Goal: Task Accomplishment & Management: Manage account settings

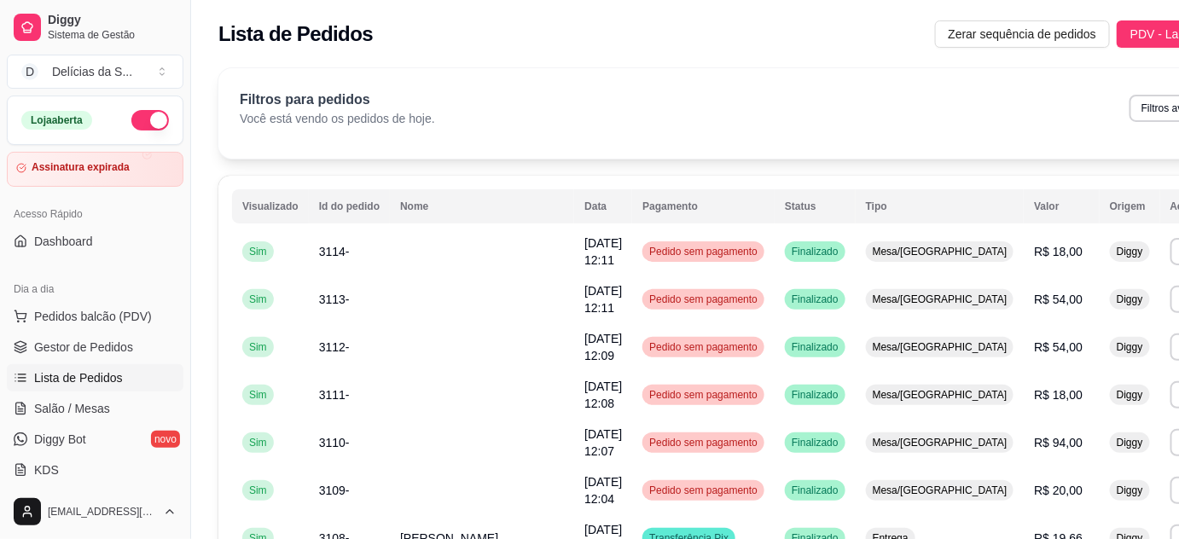
scroll to position [154, 0]
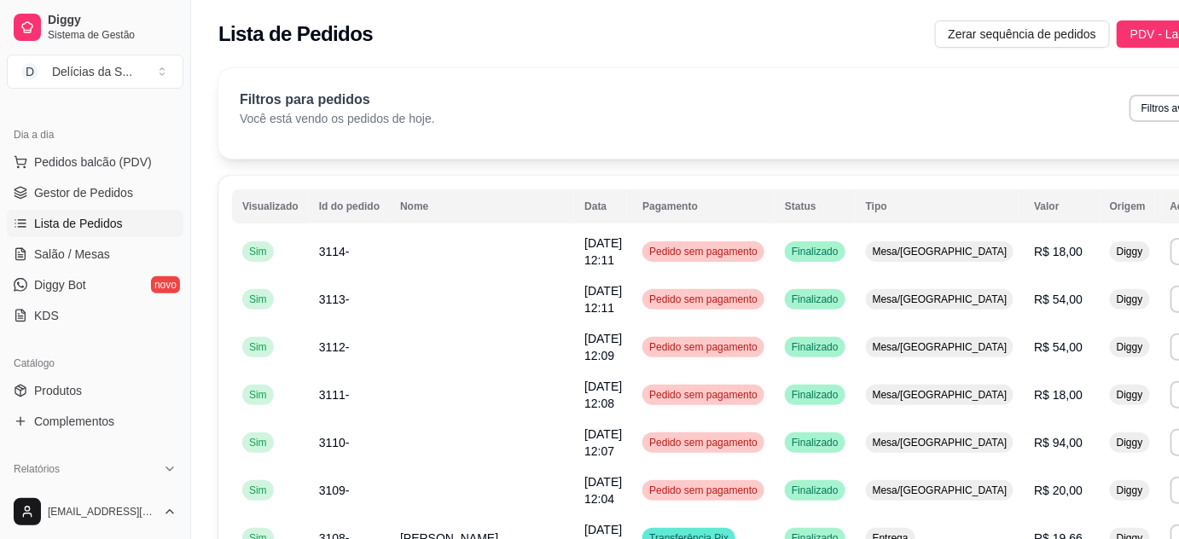
click at [73, 224] on span "Lista de Pedidos" at bounding box center [78, 223] width 89 height 17
click at [111, 174] on ul "Pedidos balcão (PDV) Gestor de Pedidos Lista de Pedidos Salão / Mesas Diggy Bot…" at bounding box center [95, 238] width 177 height 181
click at [108, 200] on span "Gestor de Pedidos" at bounding box center [83, 192] width 99 height 17
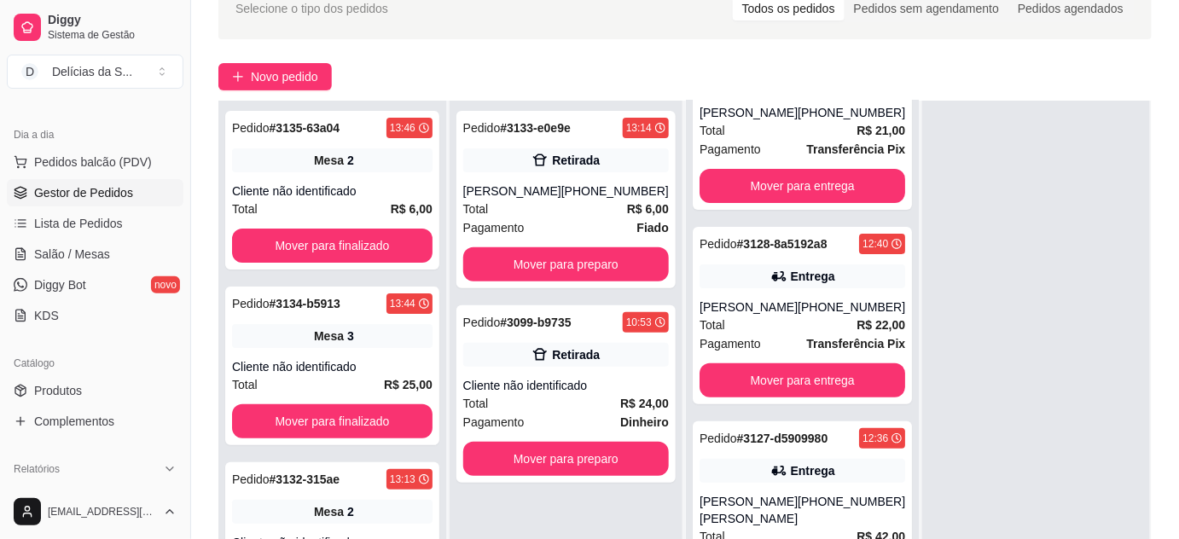
scroll to position [259, 0]
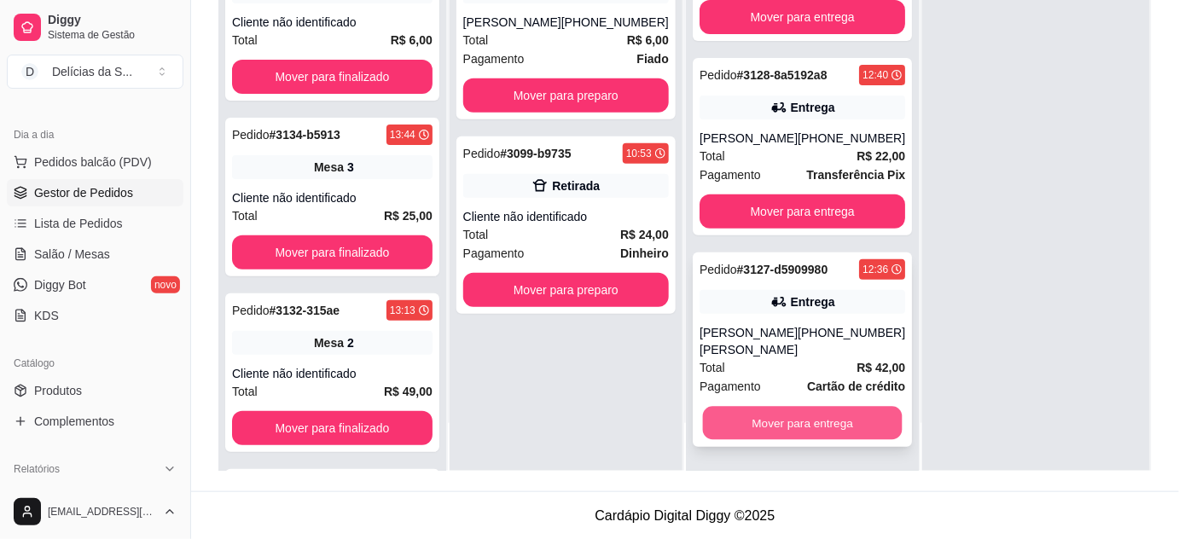
click at [769, 428] on button "Mover para entrega" at bounding box center [803, 423] width 200 height 33
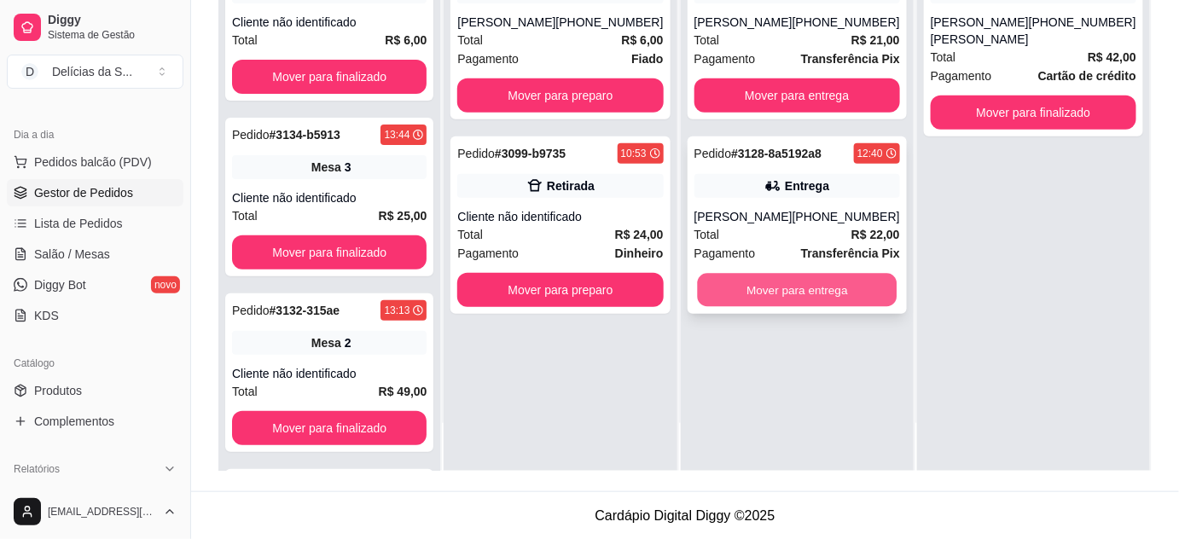
click at [764, 286] on button "Mover para entrega" at bounding box center [797, 290] width 200 height 33
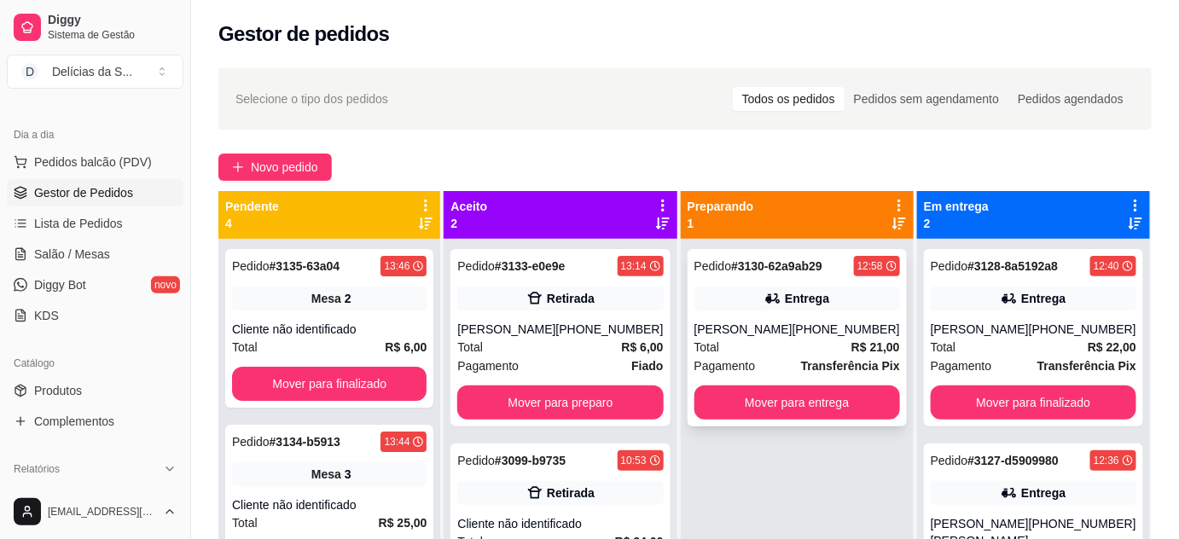
click at [797, 376] on div "Pedido # 3130-62a9ab29 12:58 Entrega Junior costa [PHONE_NUMBER] Total R$ 21,00…" at bounding box center [797, 337] width 219 height 177
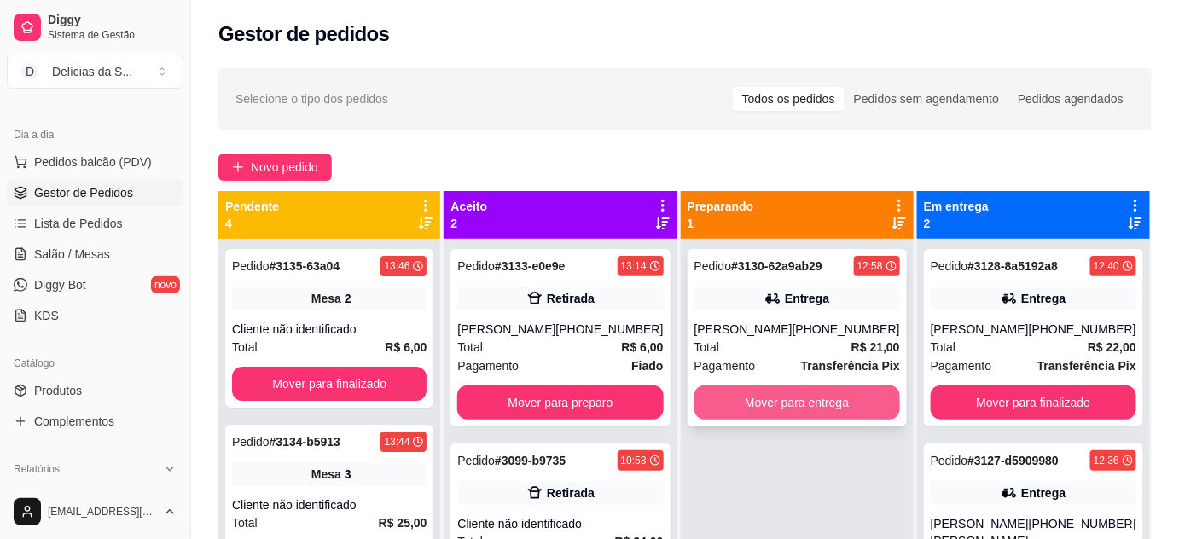
click at [834, 398] on button "Mover para entrega" at bounding box center [797, 403] width 206 height 34
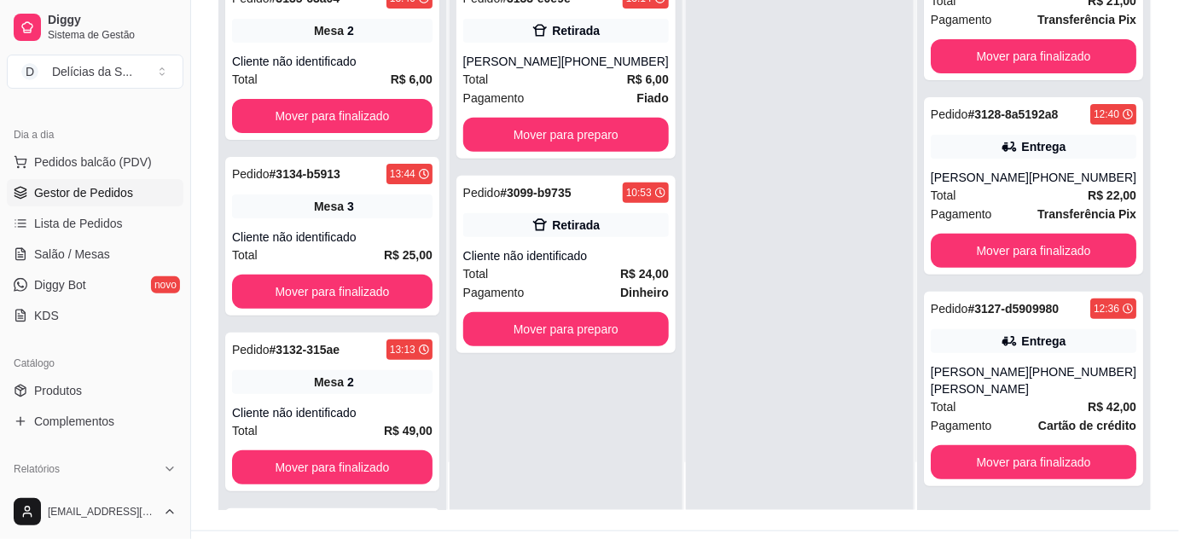
scroll to position [259, 0]
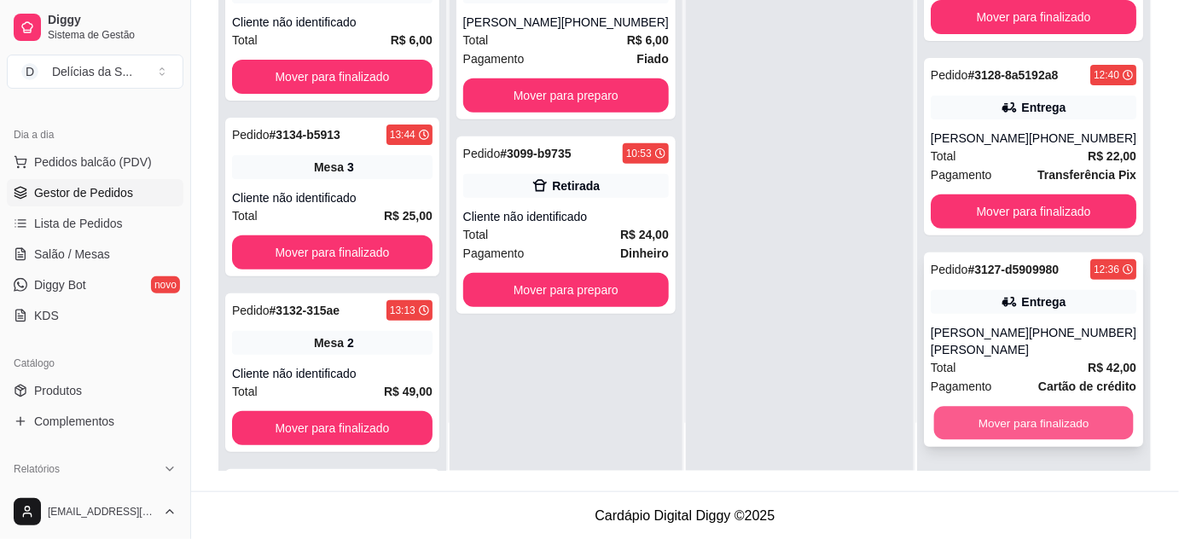
click at [1001, 427] on button "Mover para finalizado" at bounding box center [1033, 423] width 200 height 33
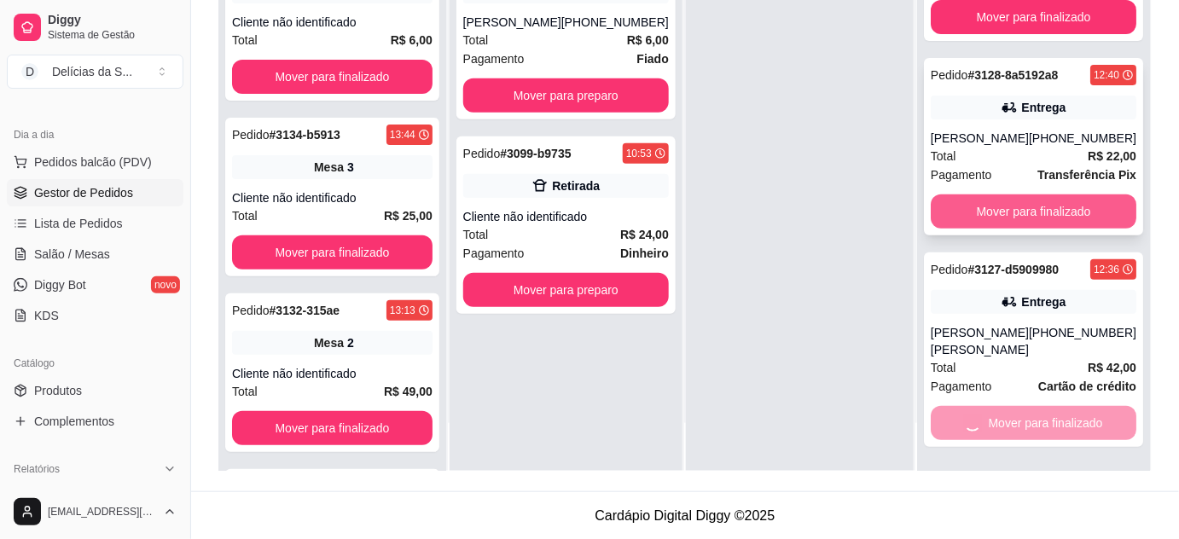
scroll to position [0, 0]
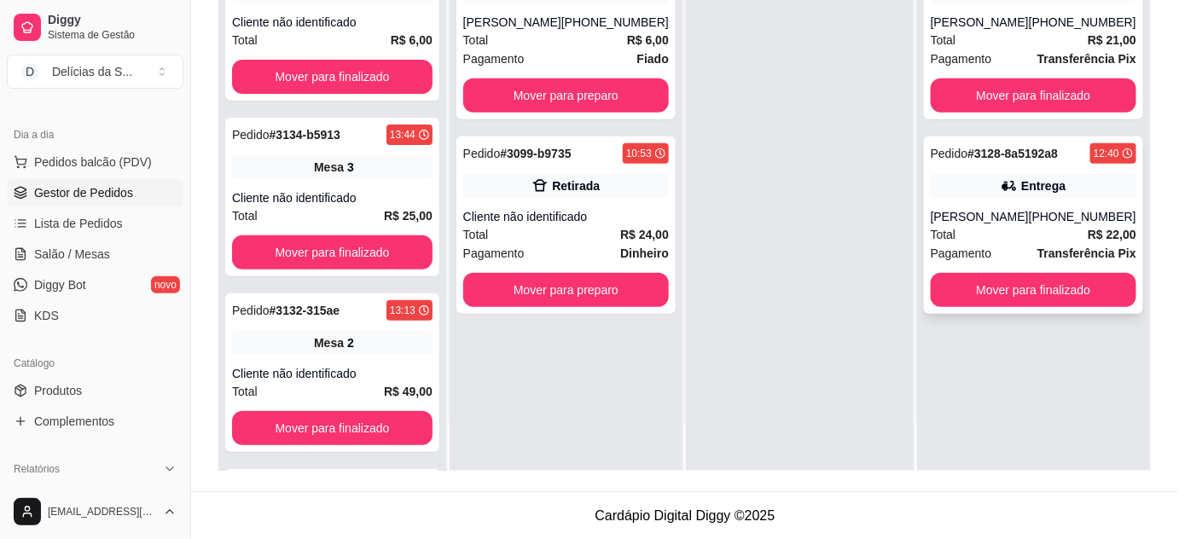
click at [1029, 215] on div "[PERSON_NAME]" at bounding box center [980, 216] width 98 height 17
click at [1033, 295] on button "Mover para finalizado" at bounding box center [1034, 290] width 206 height 34
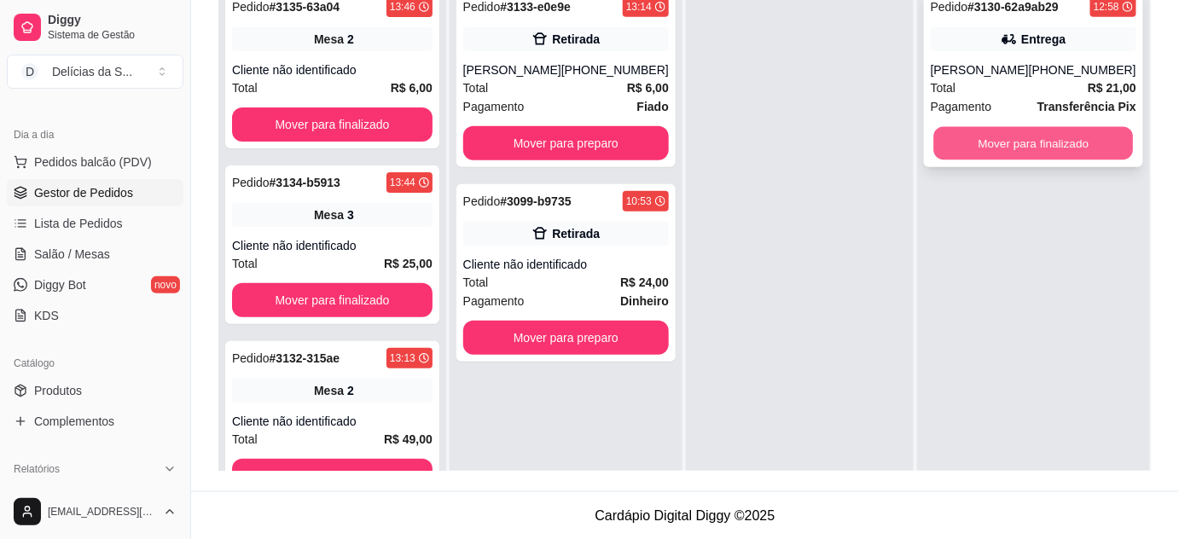
click at [1013, 147] on button "Mover para finalizado" at bounding box center [1033, 143] width 200 height 33
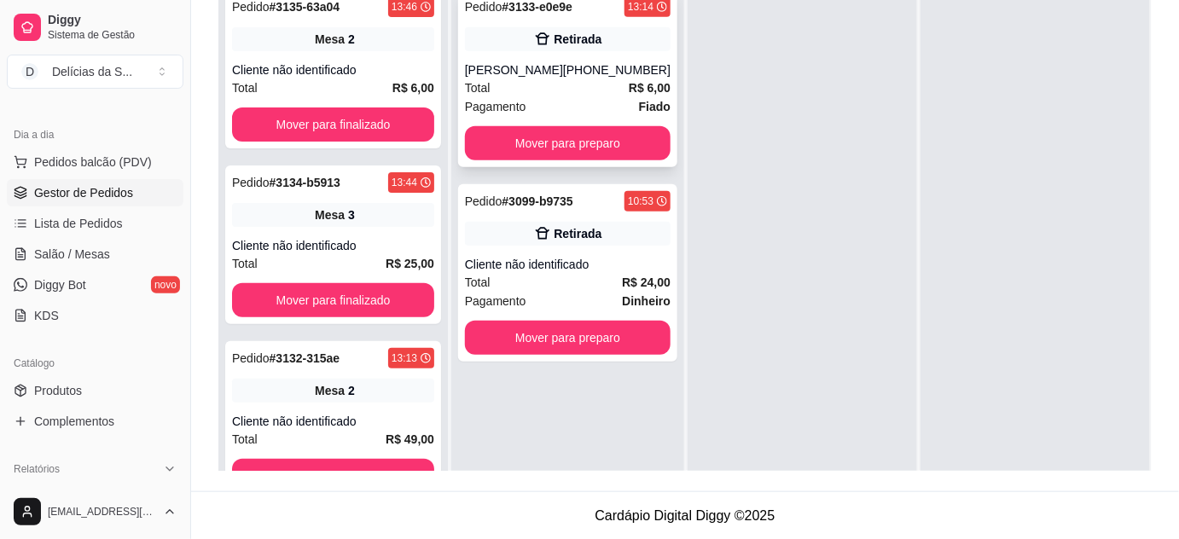
scroll to position [104, 0]
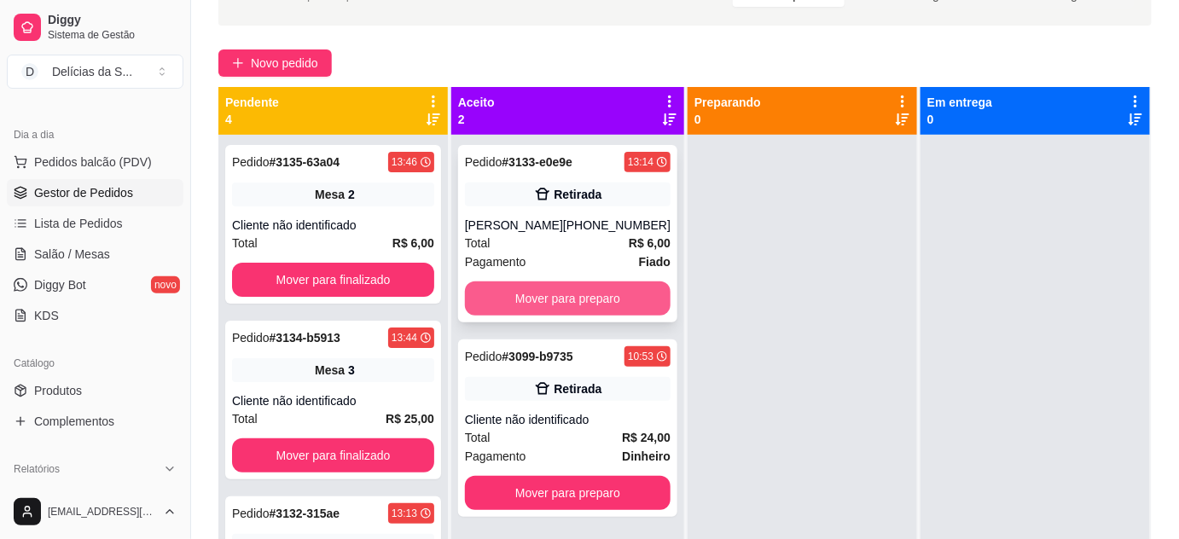
click at [573, 286] on button "Mover para preparo" at bounding box center [568, 299] width 206 height 34
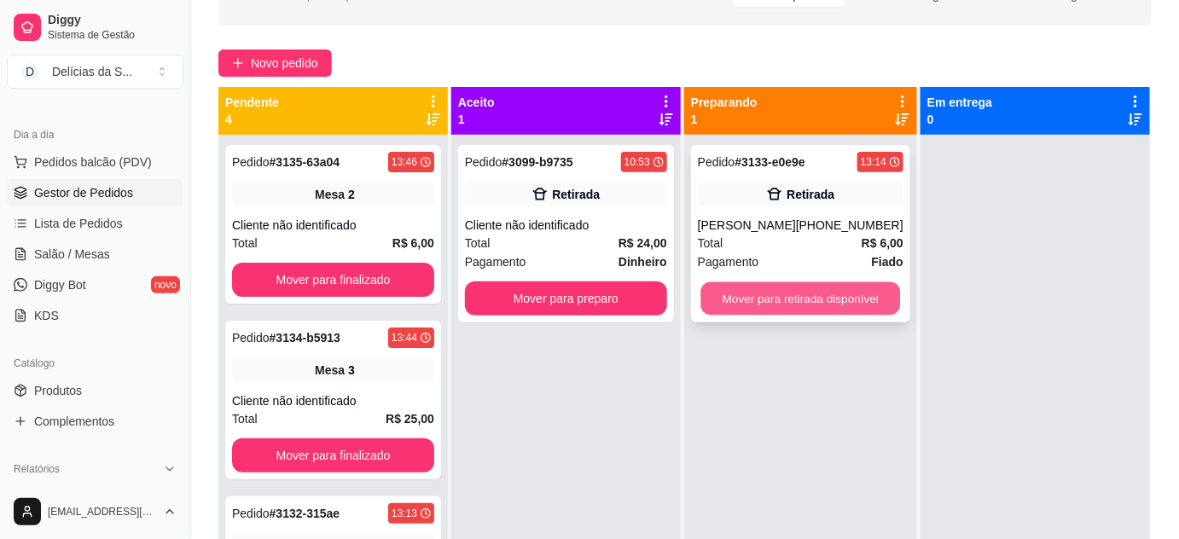
click at [816, 287] on button "Mover para retirada disponível" at bounding box center [800, 298] width 200 height 33
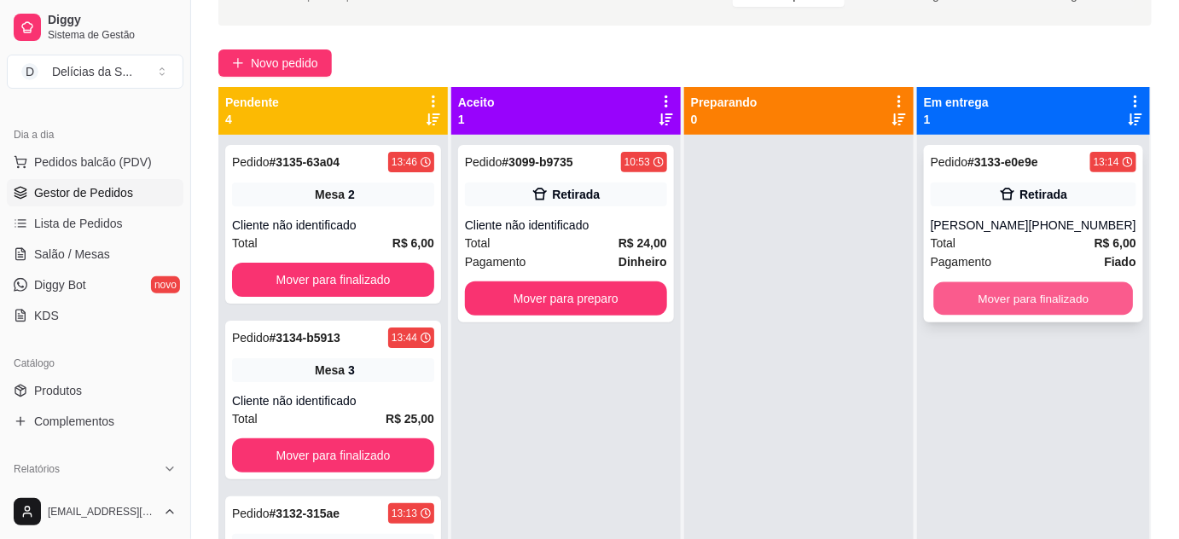
click at [1037, 288] on button "Mover para finalizado" at bounding box center [1033, 298] width 200 height 33
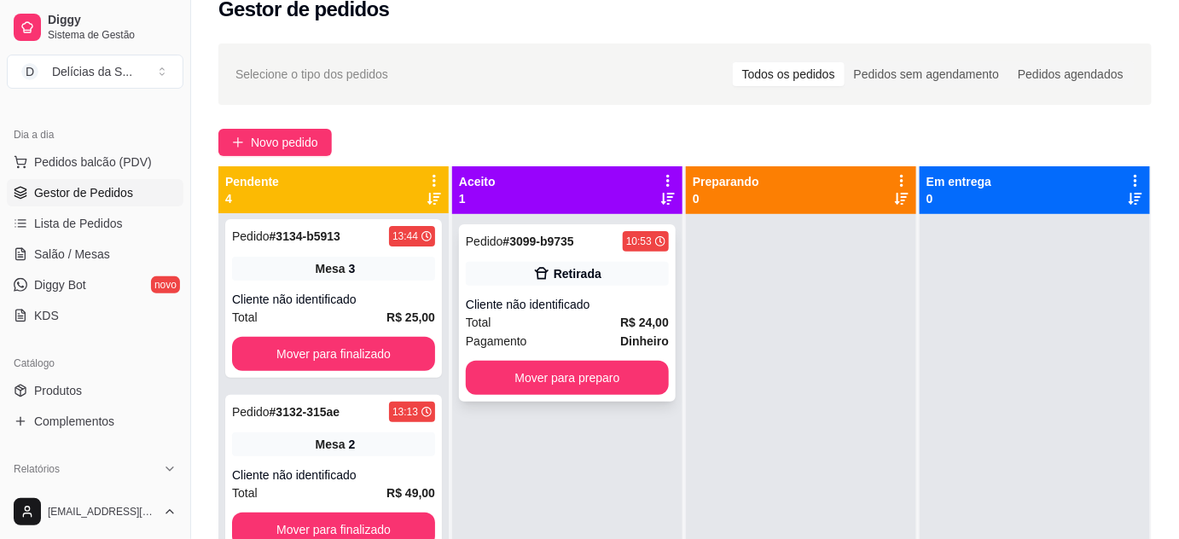
scroll to position [0, 0]
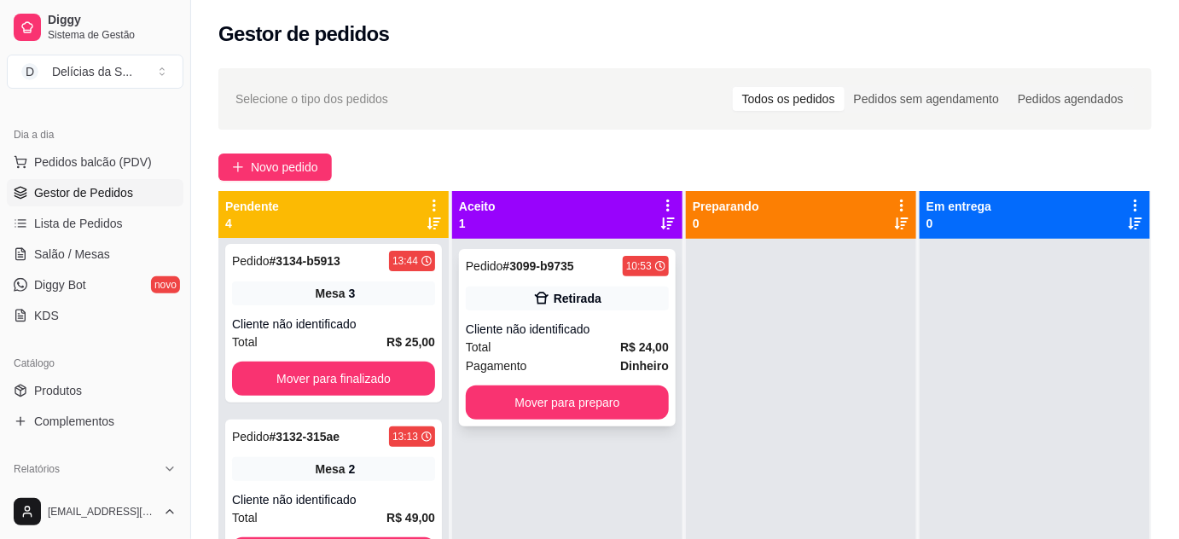
click at [568, 338] on div "Total R$ 24,00" at bounding box center [567, 347] width 203 height 19
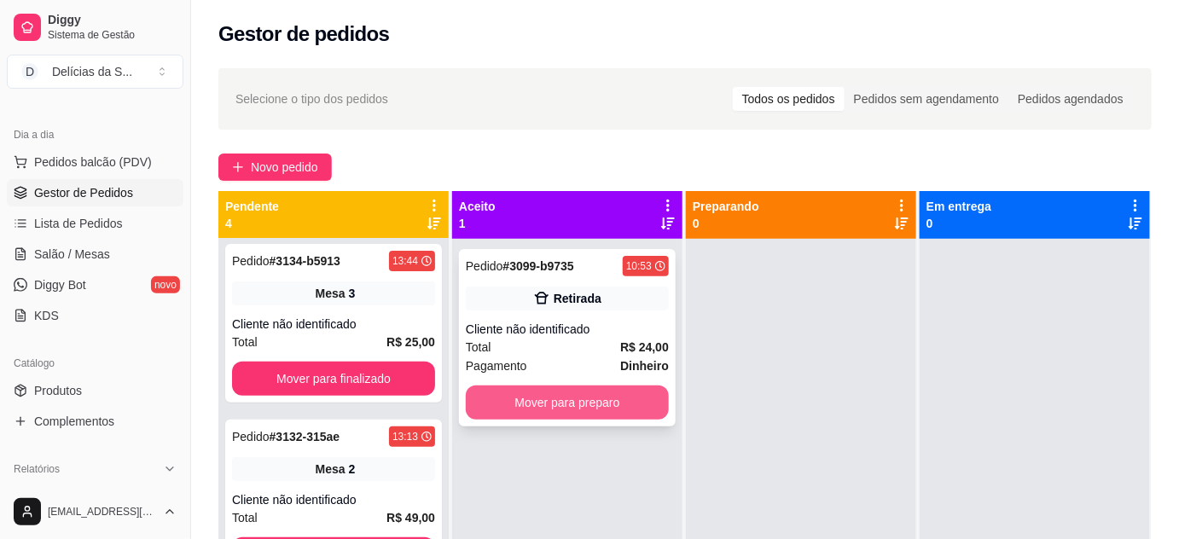
click at [548, 402] on button "Mover para preparo" at bounding box center [567, 403] width 203 height 34
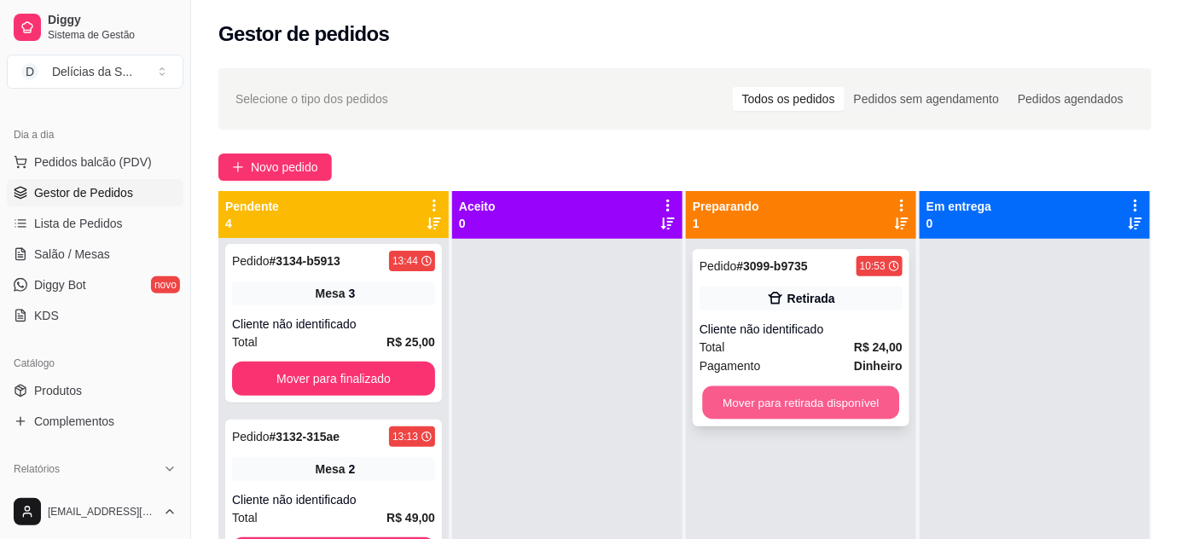
click at [849, 410] on button "Mover para retirada disponível" at bounding box center [801, 402] width 197 height 33
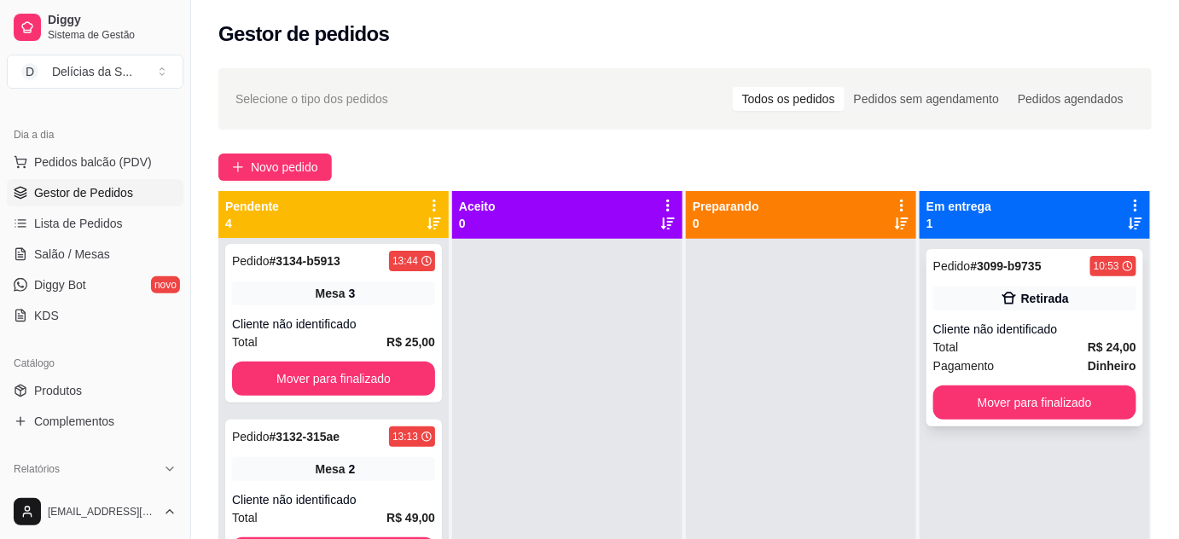
click at [1060, 386] on div "Mover para finalizado" at bounding box center [1034, 403] width 203 height 34
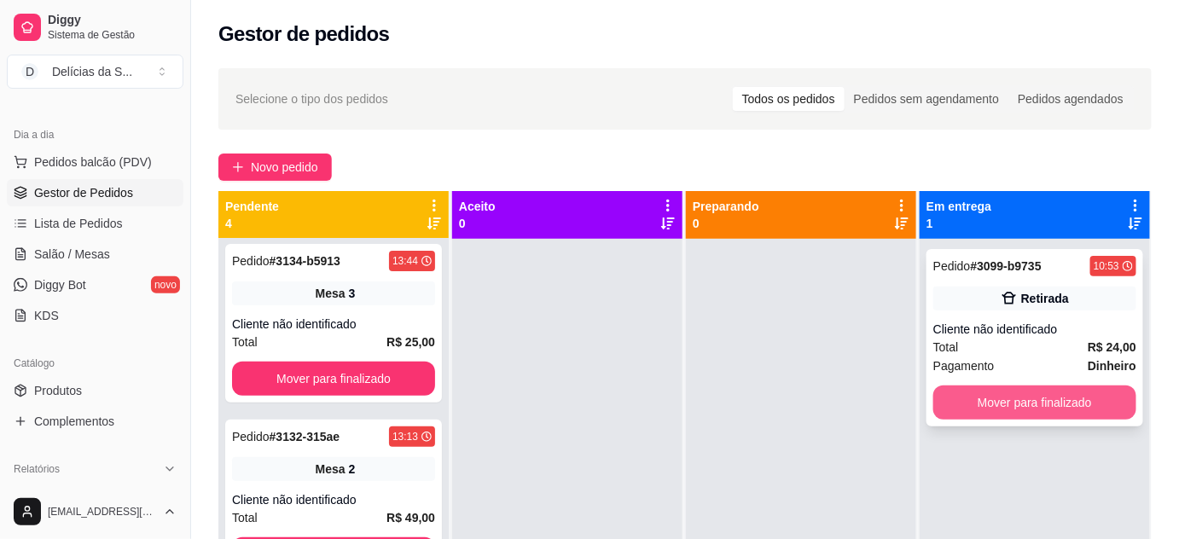
click at [1049, 394] on button "Mover para finalizado" at bounding box center [1034, 403] width 203 height 34
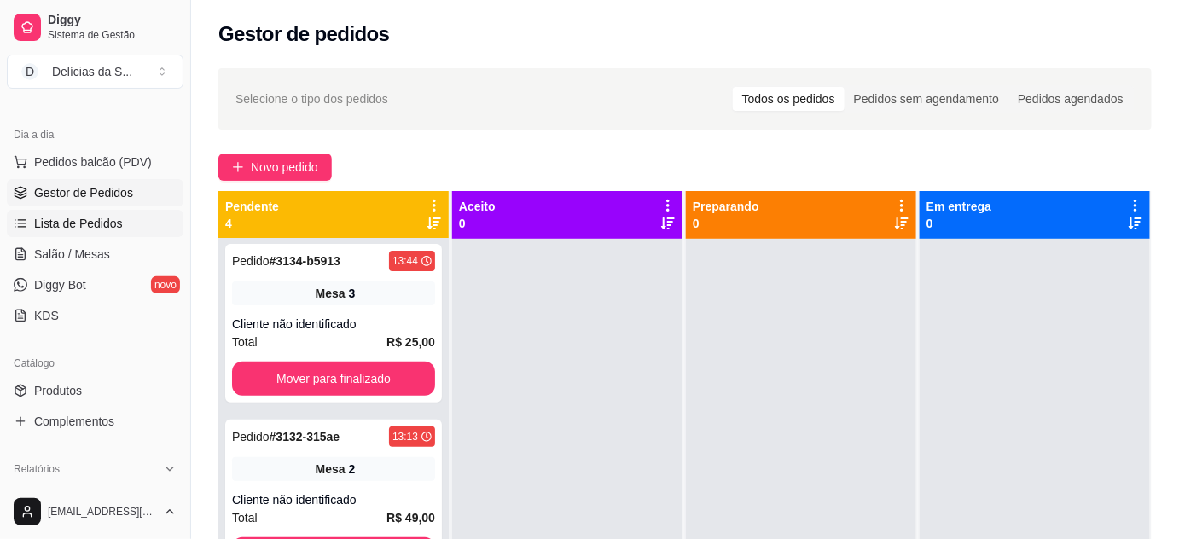
click at [102, 230] on link "Lista de Pedidos" at bounding box center [95, 223] width 177 height 27
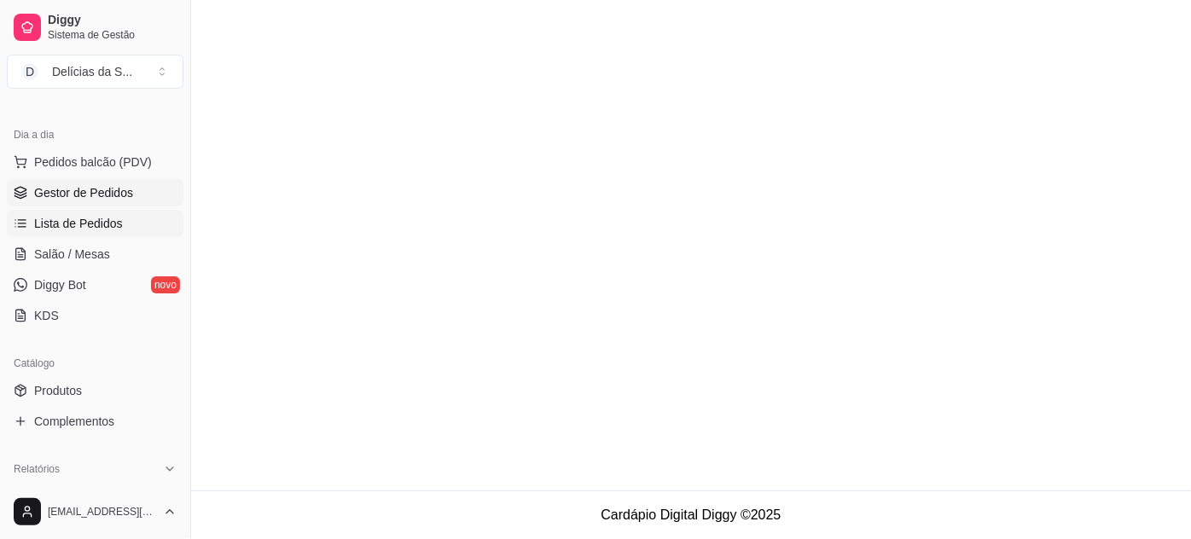
click at [114, 190] on span "Gestor de Pedidos" at bounding box center [83, 192] width 99 height 17
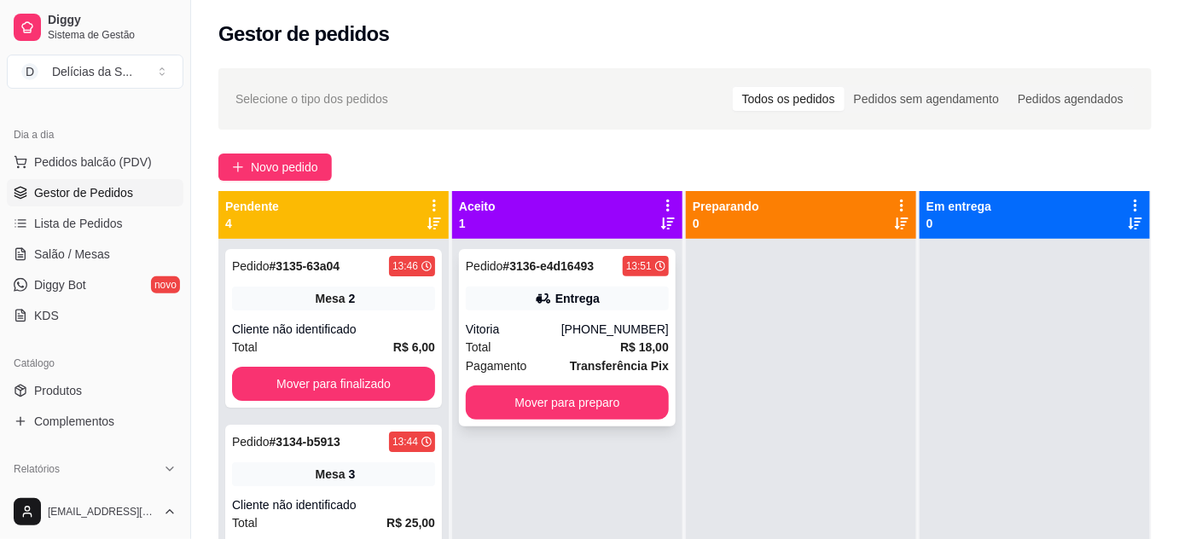
click at [594, 355] on div "Total R$ 18,00" at bounding box center [567, 347] width 203 height 19
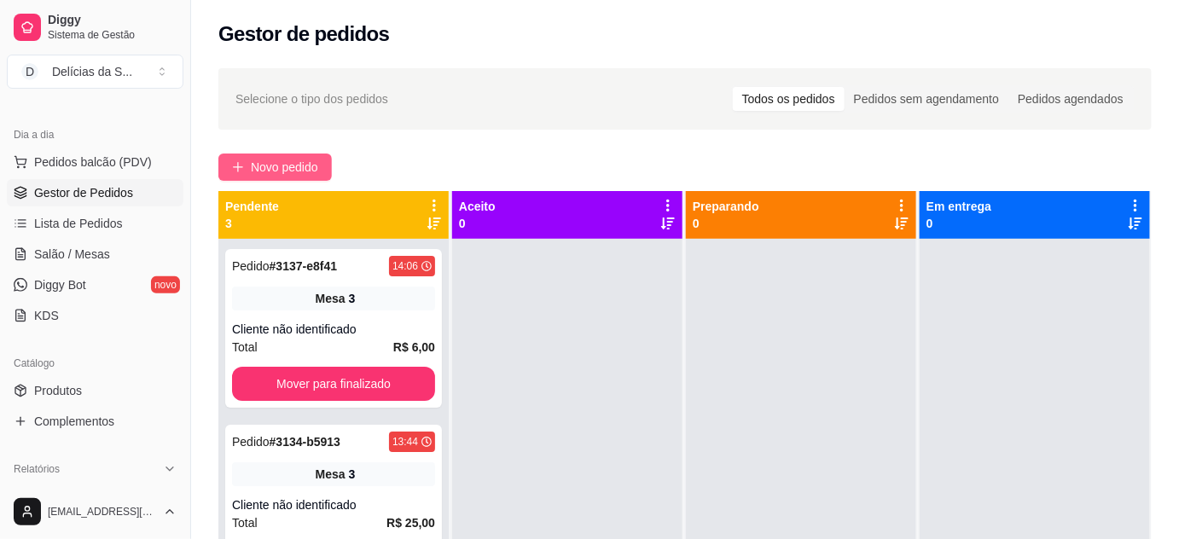
click at [272, 159] on span "Novo pedido" at bounding box center [284, 167] width 67 height 19
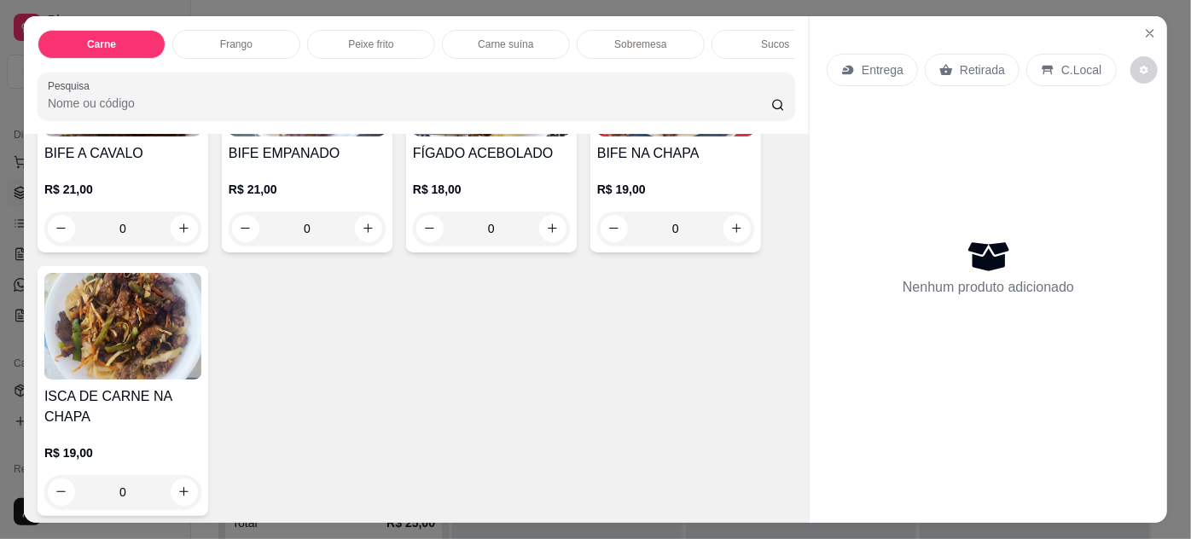
scroll to position [776, 0]
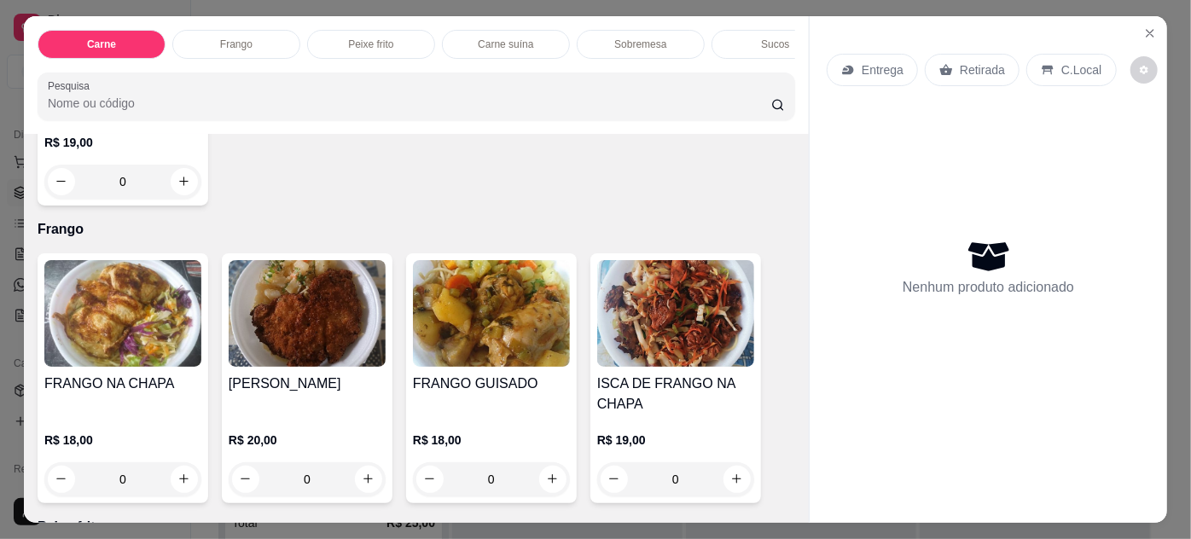
click at [489, 329] on img at bounding box center [491, 313] width 157 height 107
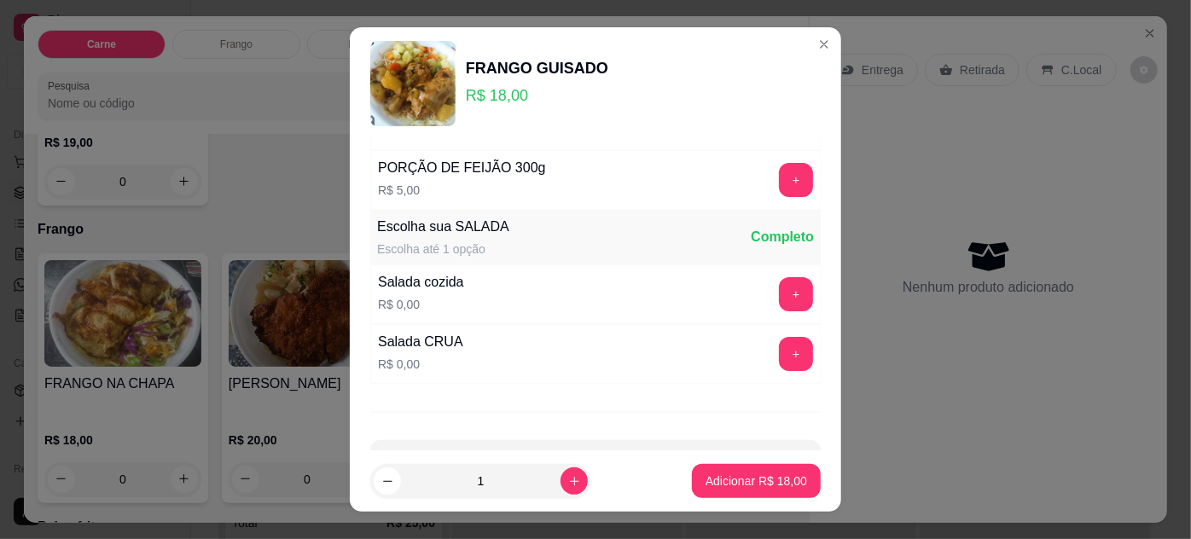
scroll to position [170, 0]
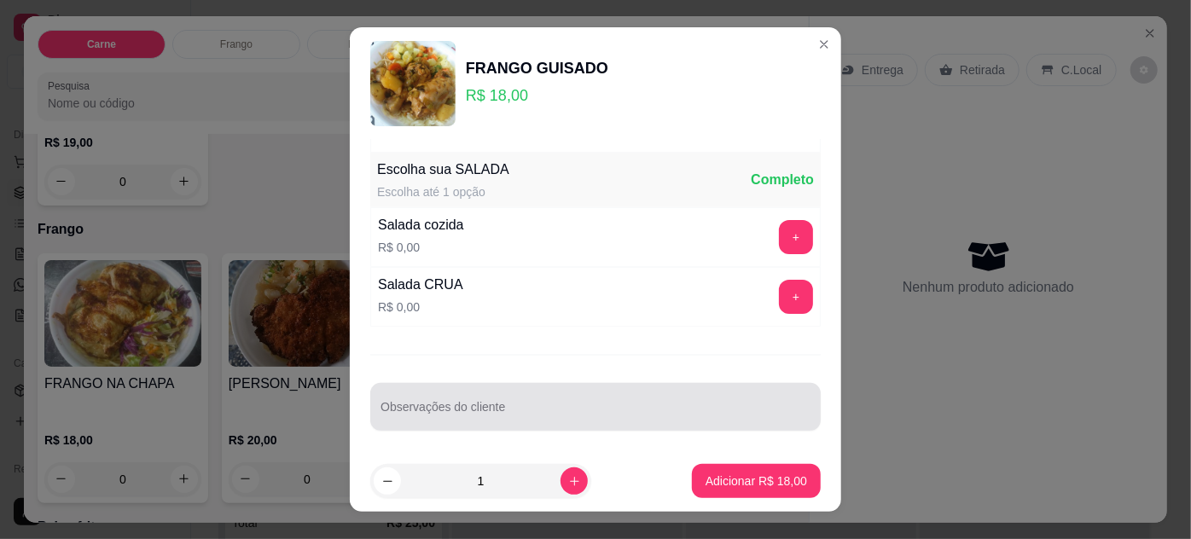
click at [504, 411] on input "Observações do cliente" at bounding box center [596, 413] width 430 height 17
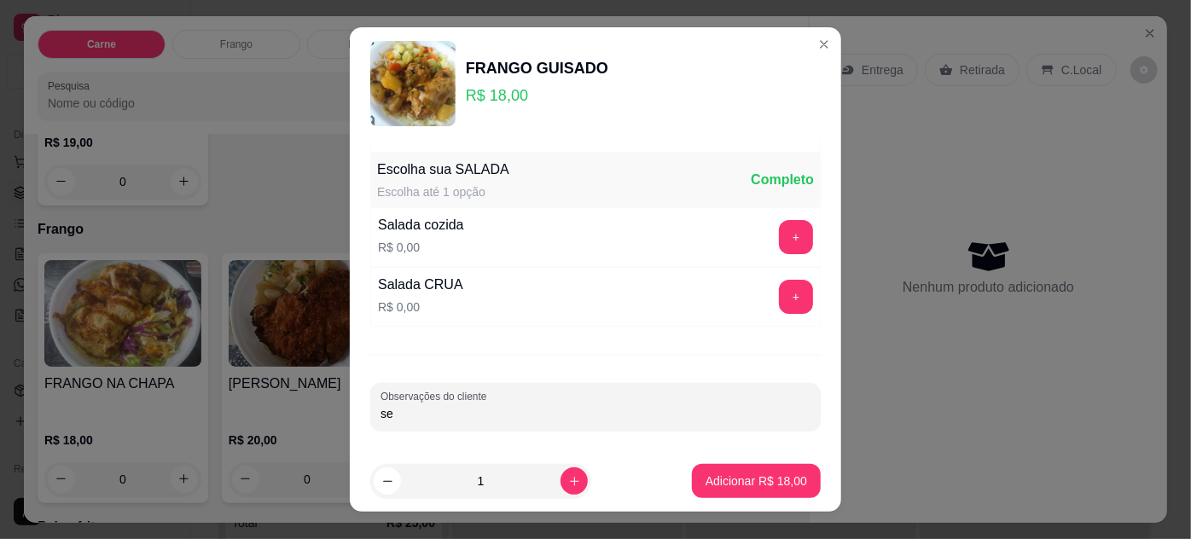
type input "s"
type input "SEM MACARRÃO"
click at [706, 477] on p "Adicionar R$ 18,00" at bounding box center [757, 481] width 102 height 17
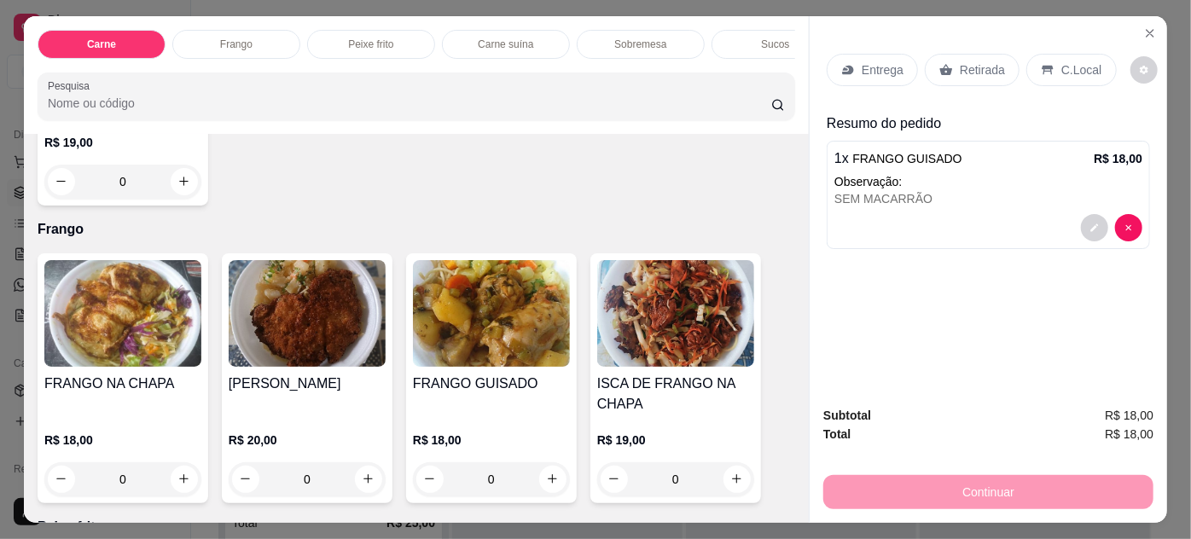
click at [874, 72] on div "Entrega" at bounding box center [872, 70] width 91 height 32
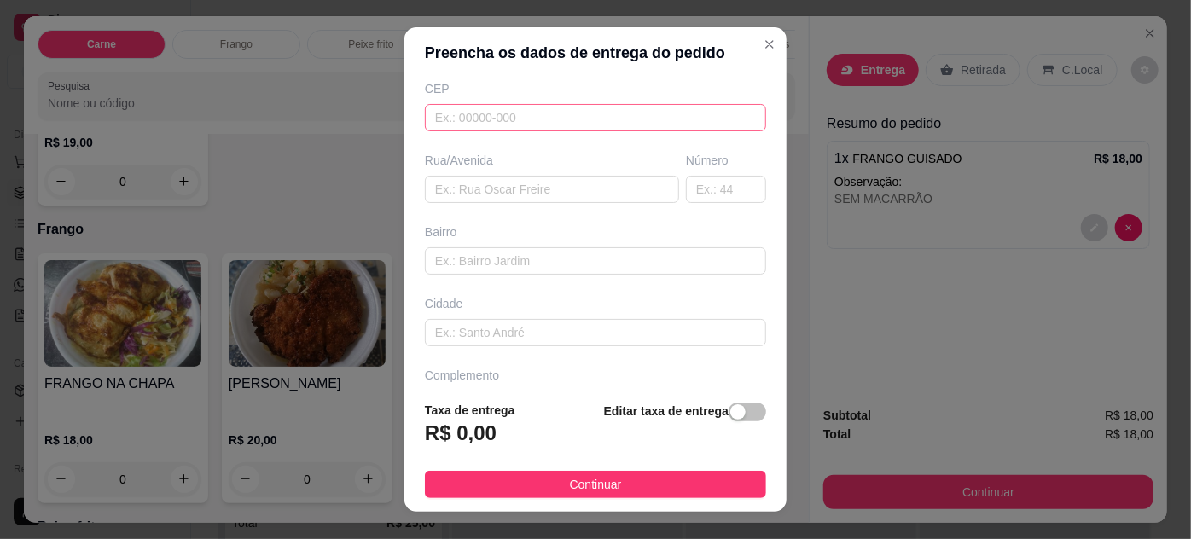
scroll to position [261, 0]
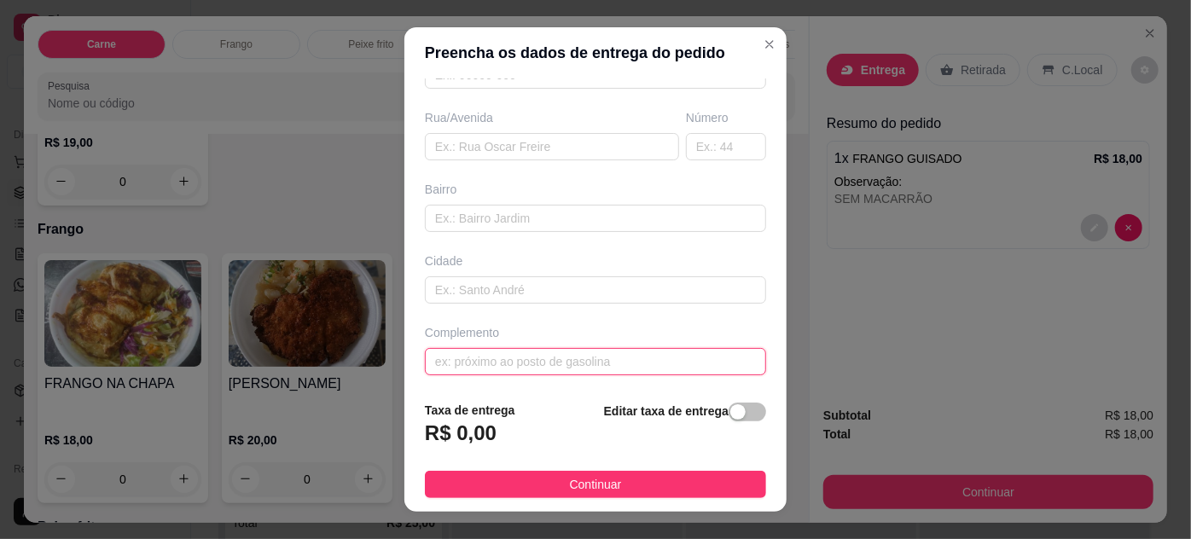
click at [509, 357] on input "text" at bounding box center [595, 361] width 341 height 27
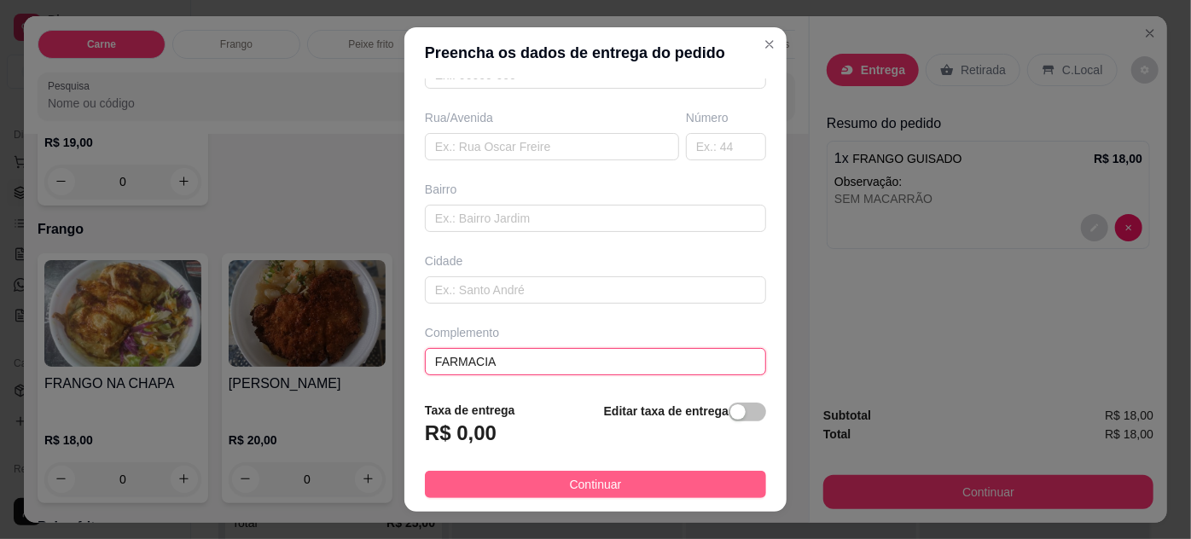
type input "FARMACIA"
click at [573, 478] on span "Continuar" at bounding box center [596, 484] width 52 height 19
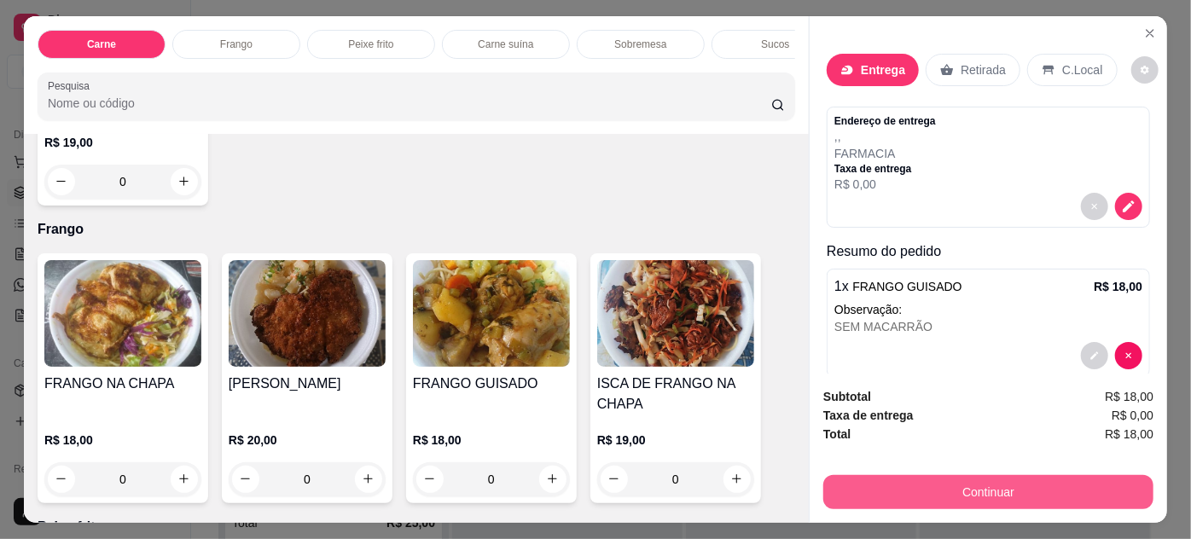
click at [953, 492] on button "Continuar" at bounding box center [988, 492] width 330 height 34
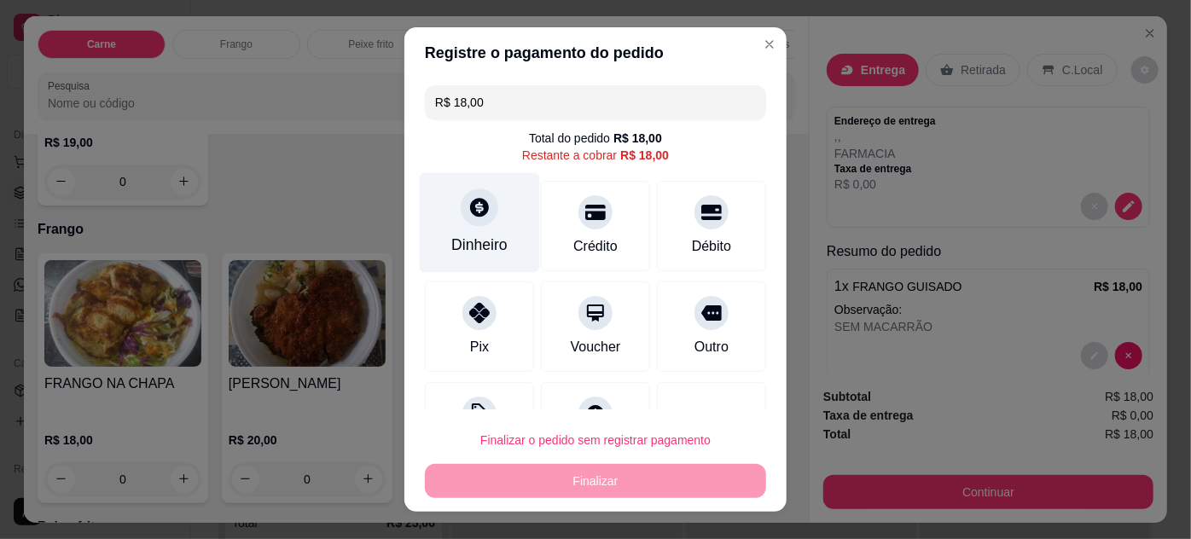
click at [466, 224] on div at bounding box center [480, 208] width 38 height 38
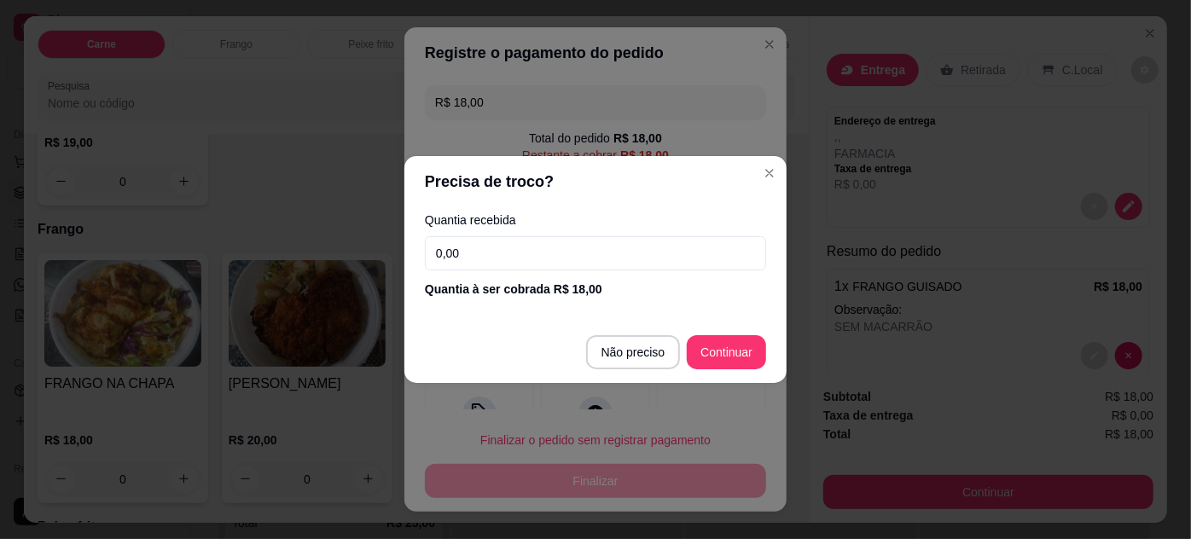
click at [475, 250] on input "0,00" at bounding box center [595, 253] width 341 height 34
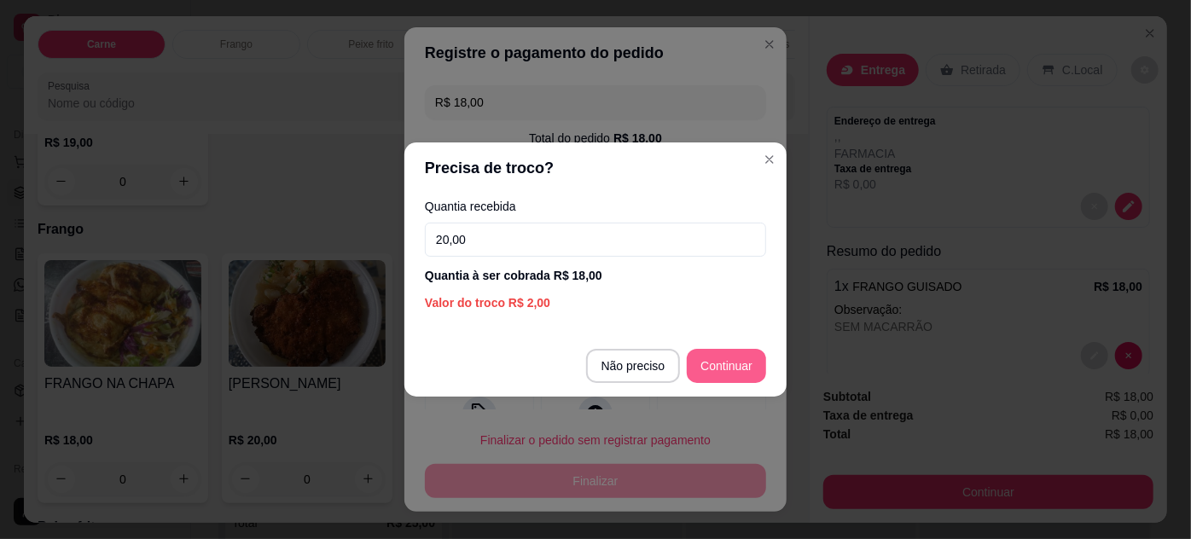
type input "20,00"
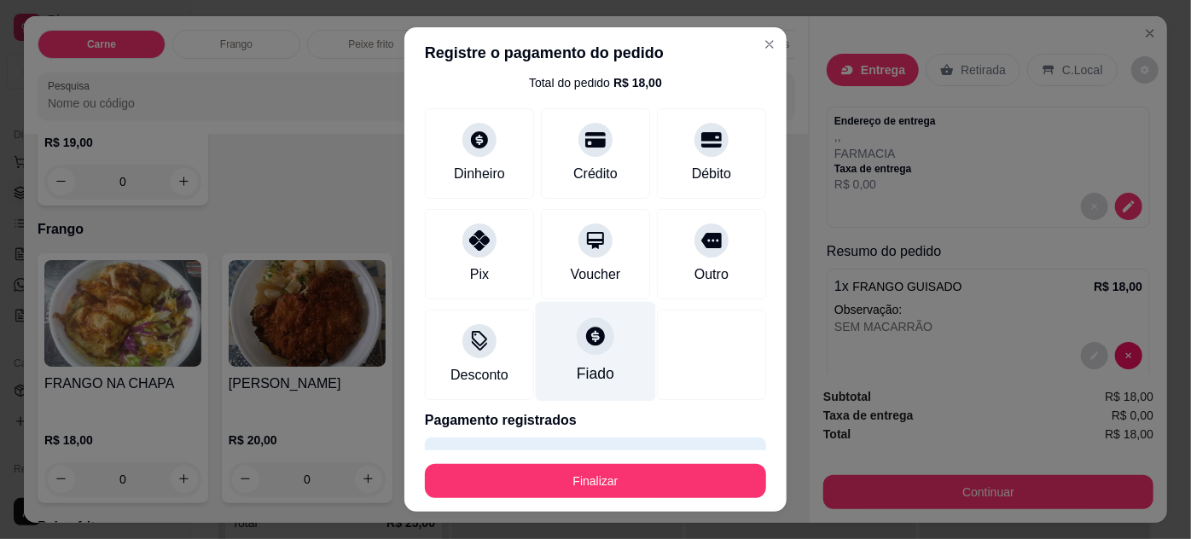
scroll to position [97, 0]
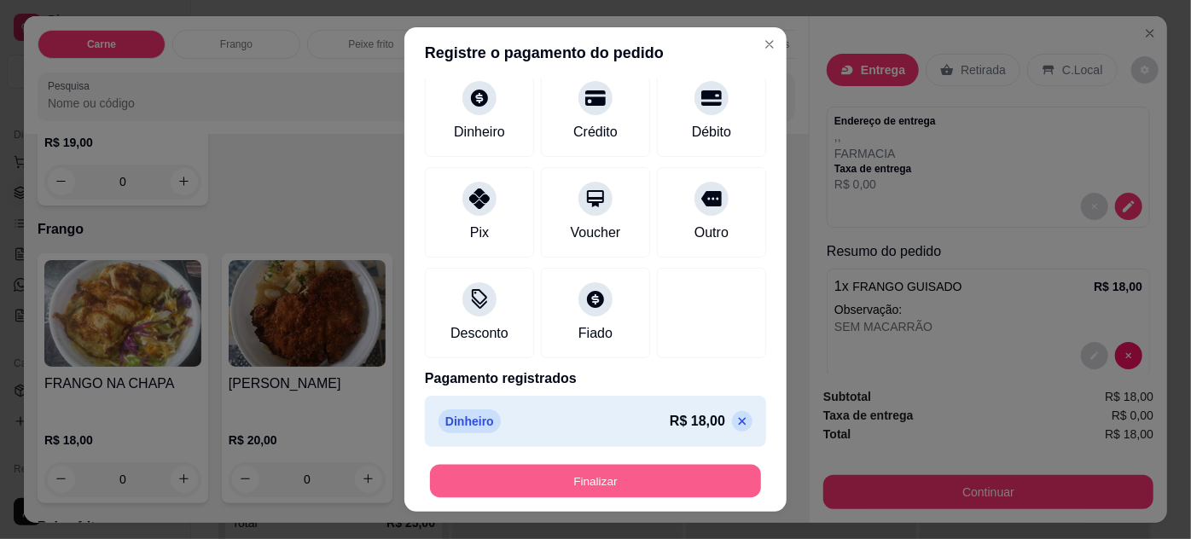
click at [561, 486] on button "Finalizar" at bounding box center [595, 481] width 331 height 33
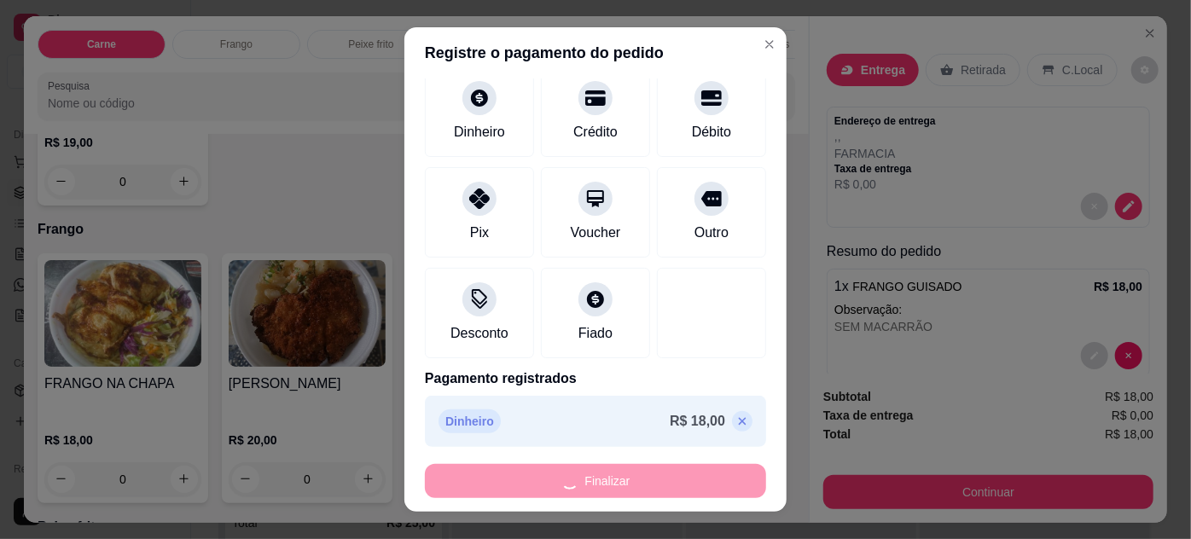
type input "-R$ 18,00"
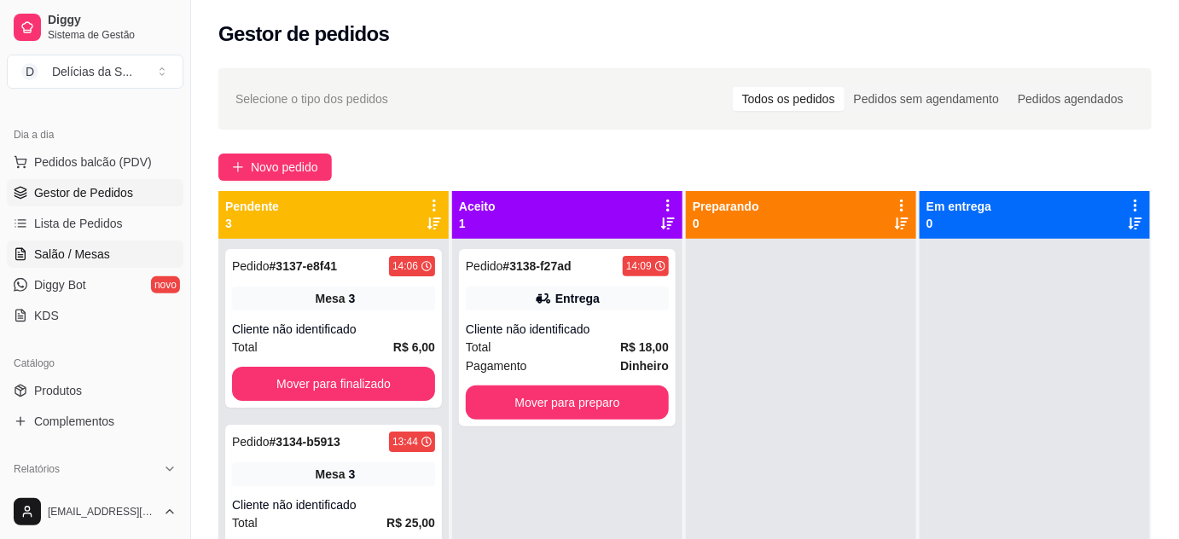
click at [106, 241] on link "Salão / Mesas" at bounding box center [95, 254] width 177 height 27
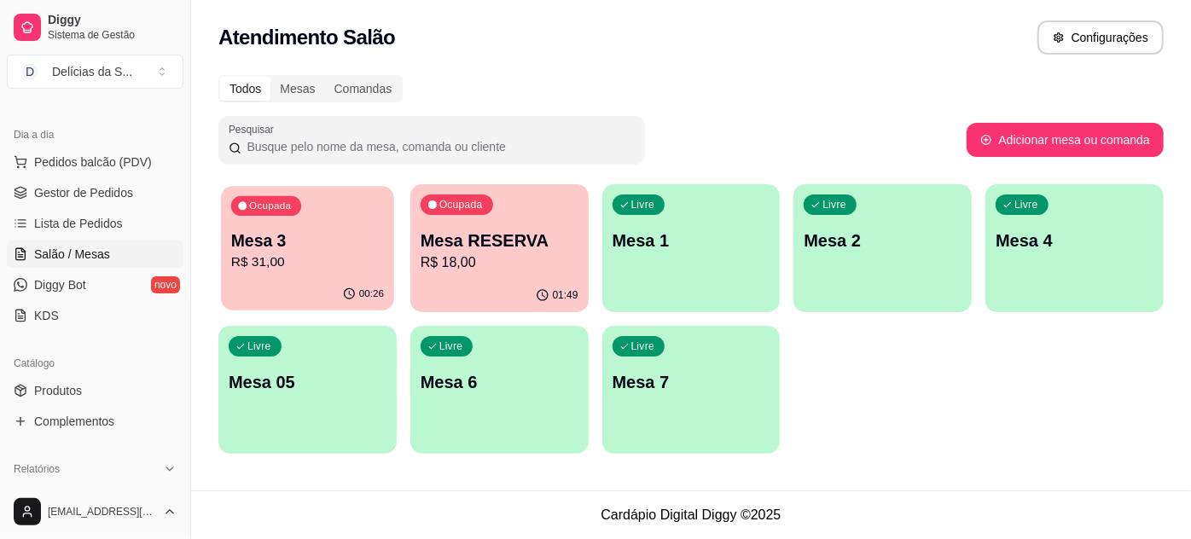
click at [307, 247] on p "Mesa 3" at bounding box center [307, 241] width 153 height 23
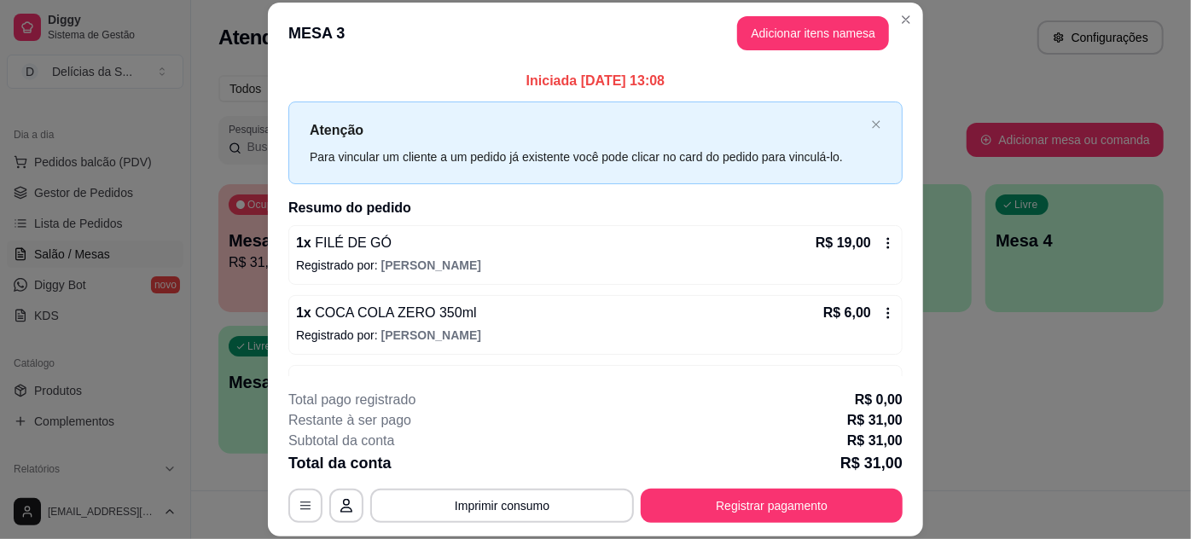
scroll to position [54, 0]
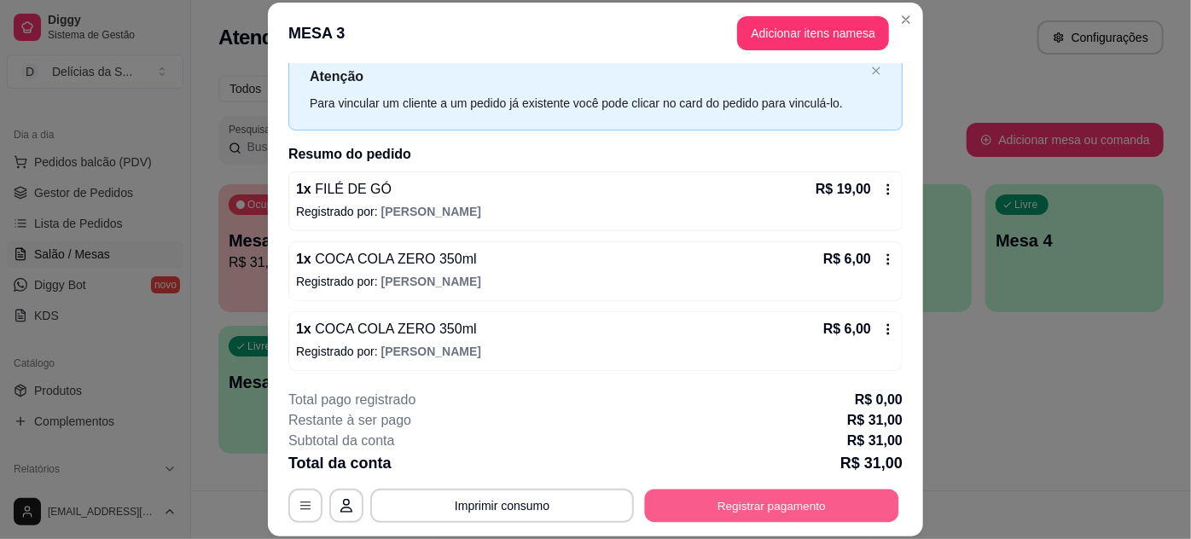
click at [762, 515] on button "Registrar pagamento" at bounding box center [772, 505] width 254 height 33
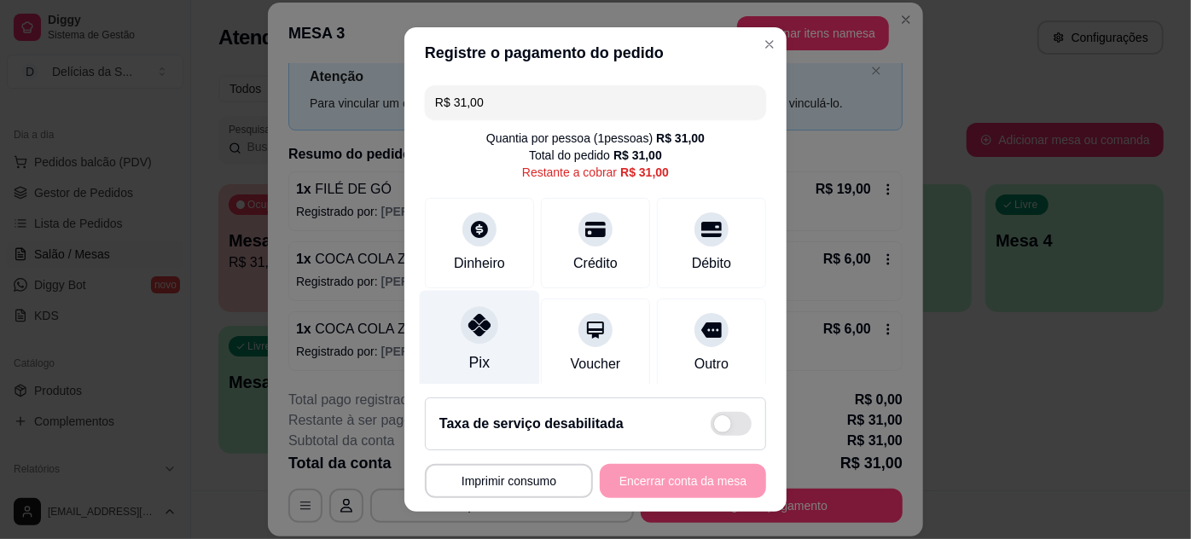
click at [457, 345] on div "Pix" at bounding box center [480, 340] width 120 height 100
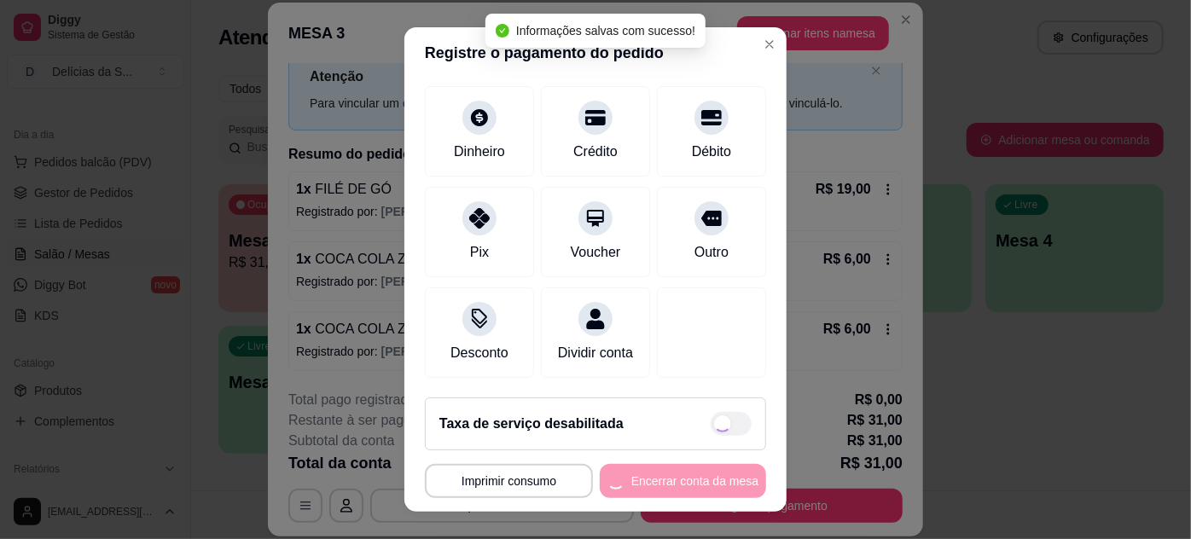
type input "R$ 0,00"
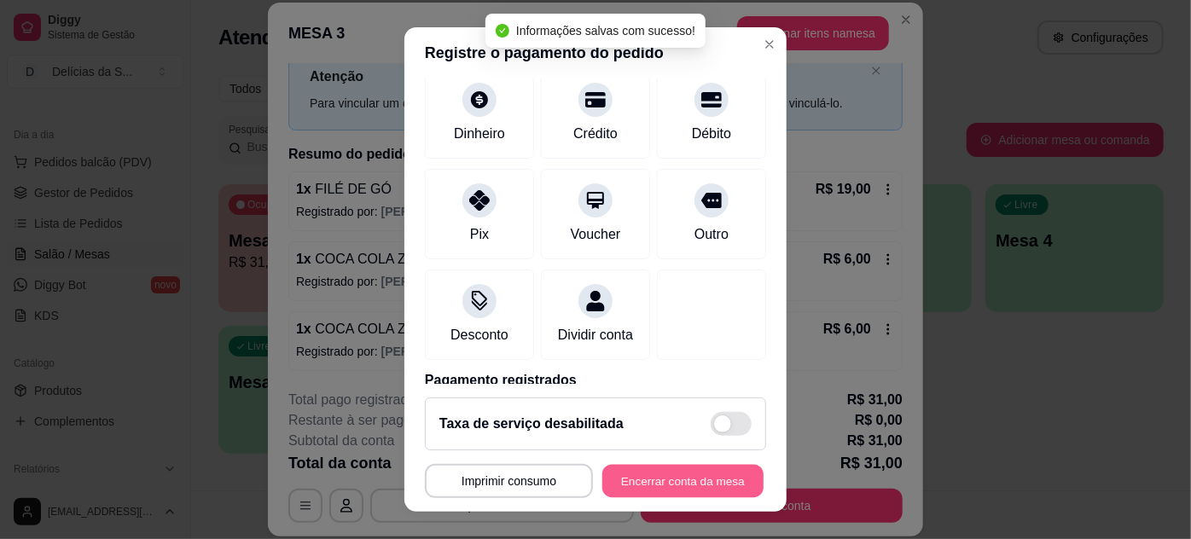
click at [689, 479] on button "Encerrar conta da mesa" at bounding box center [682, 481] width 161 height 33
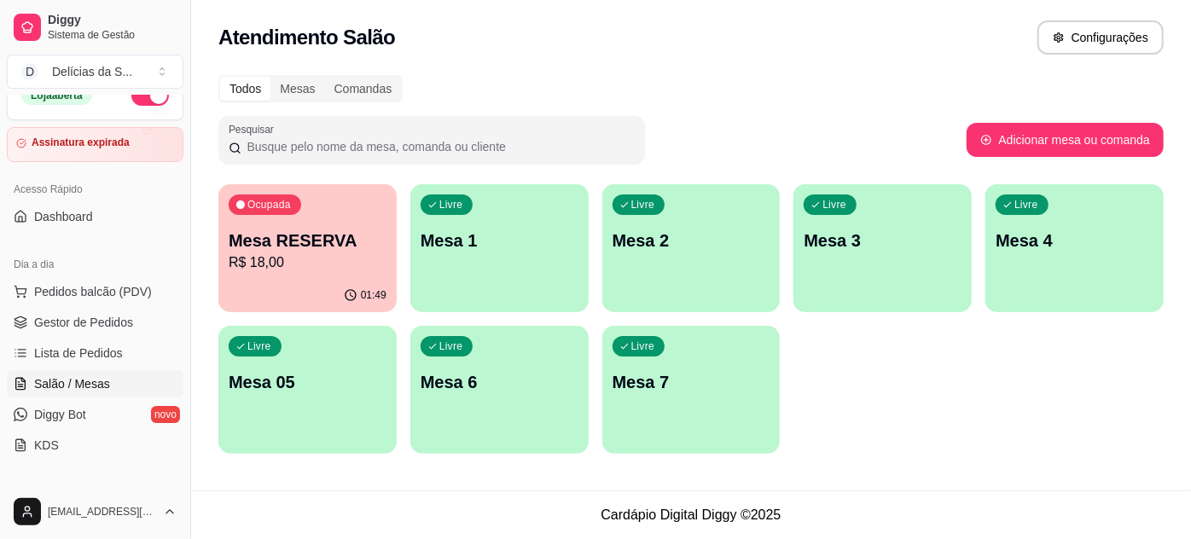
scroll to position [0, 0]
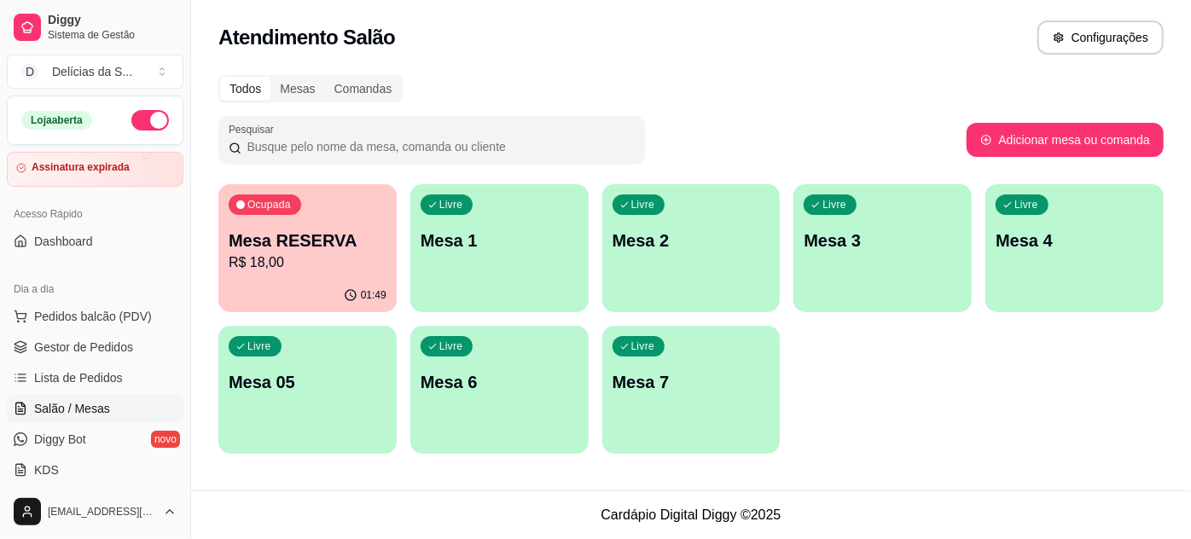
click at [135, 119] on button "button" at bounding box center [150, 120] width 38 height 20
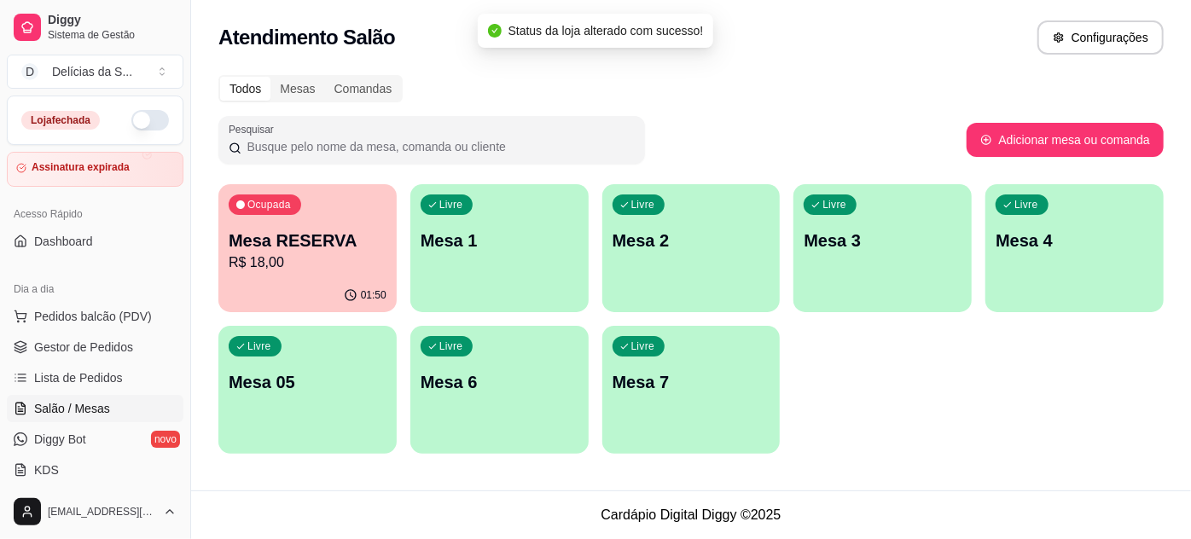
click at [296, 265] on p "R$ 18,00" at bounding box center [308, 263] width 158 height 20
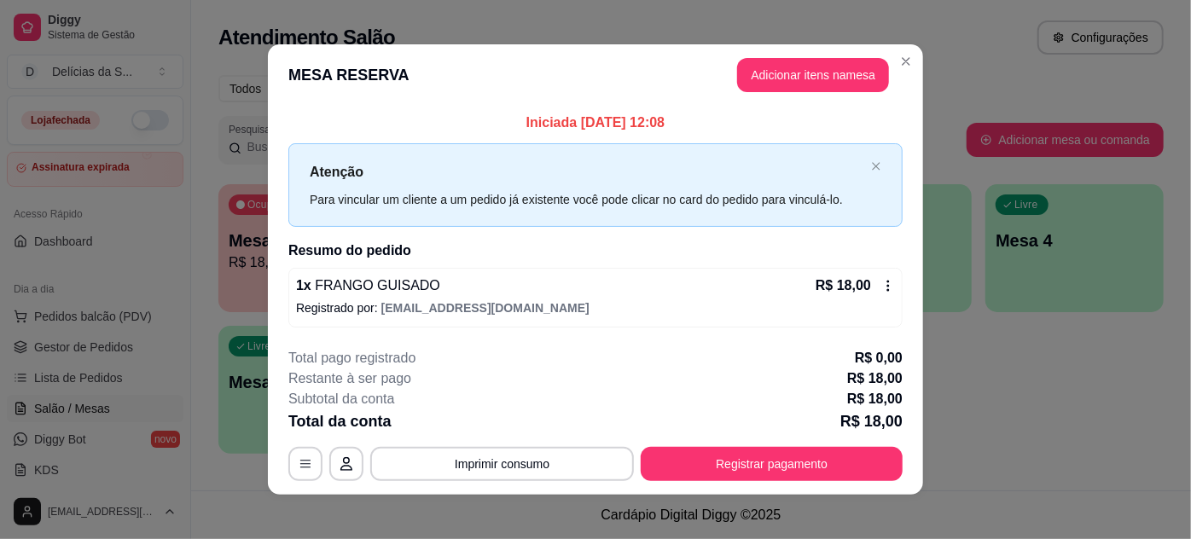
scroll to position [9, 0]
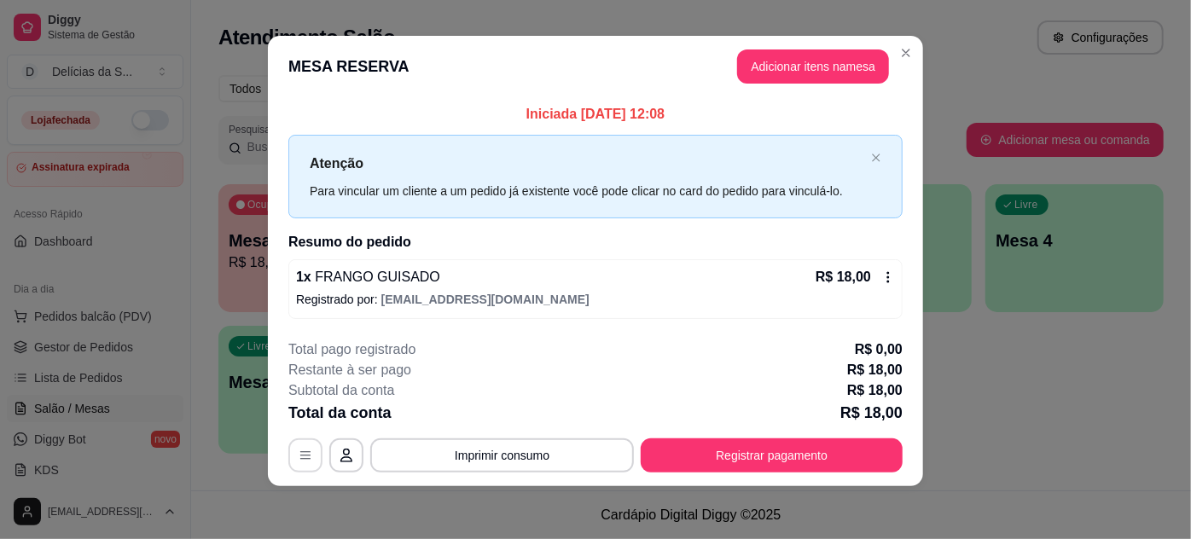
click at [292, 460] on button "button" at bounding box center [305, 456] width 34 height 34
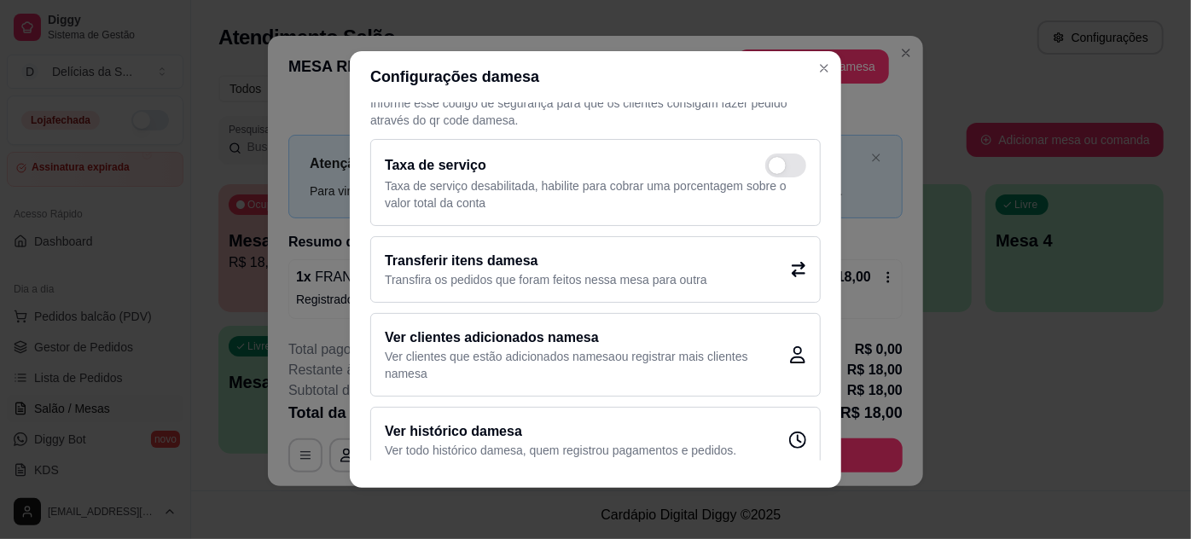
scroll to position [55, 0]
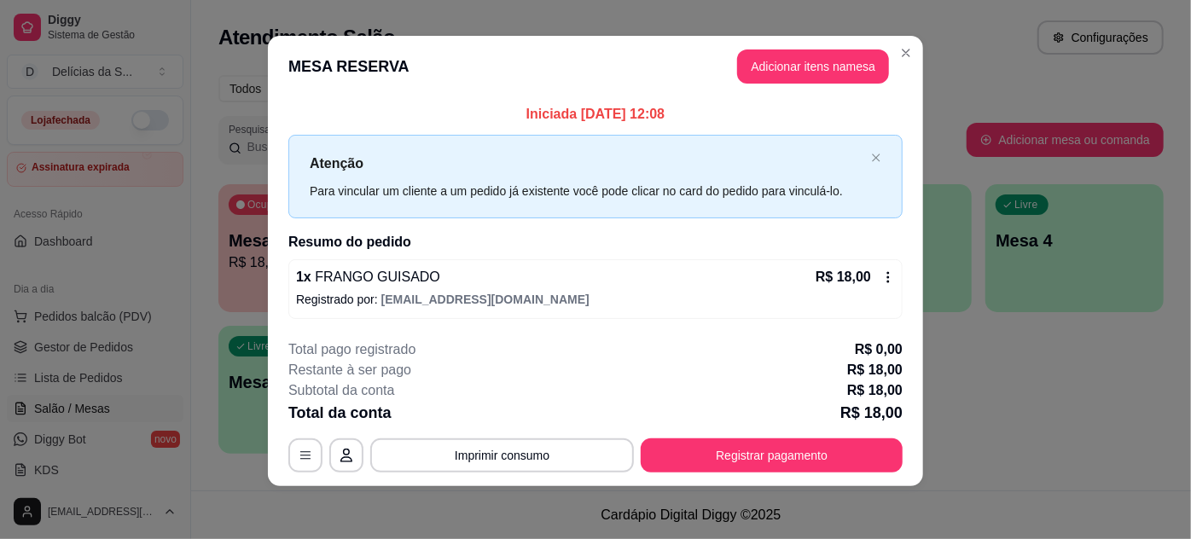
click at [881, 274] on icon at bounding box center [888, 277] width 14 height 14
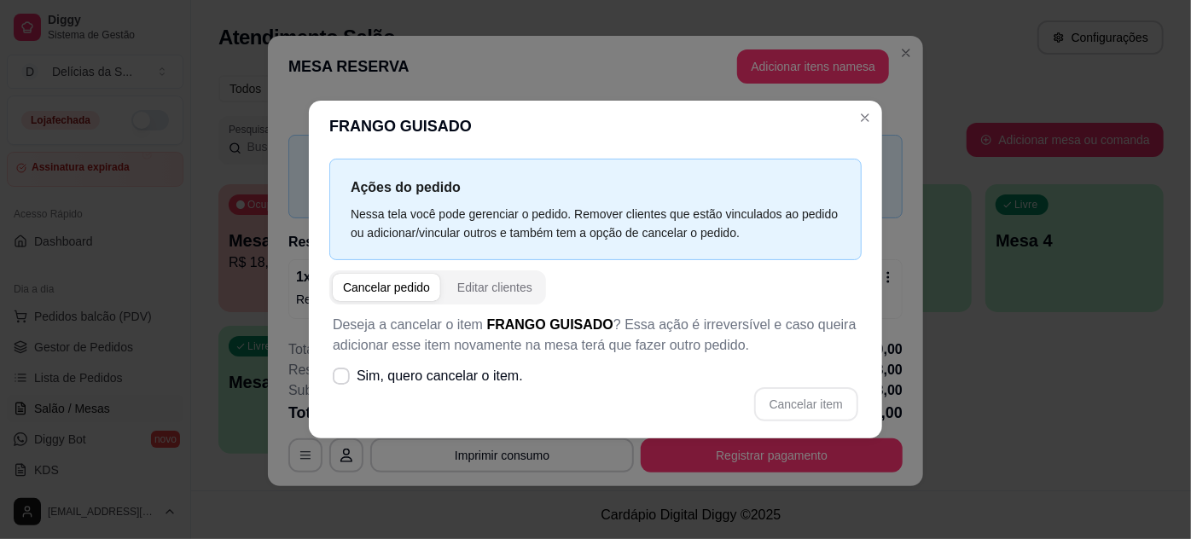
click at [392, 288] on div "Cancelar pedido" at bounding box center [386, 287] width 87 height 17
click at [343, 381] on span at bounding box center [341, 376] width 17 height 17
click at [343, 381] on input "Sim, quero cancelar o item." at bounding box center [337, 385] width 11 height 11
checkbox input "true"
click at [812, 405] on button "Cancelar item" at bounding box center [806, 404] width 104 height 34
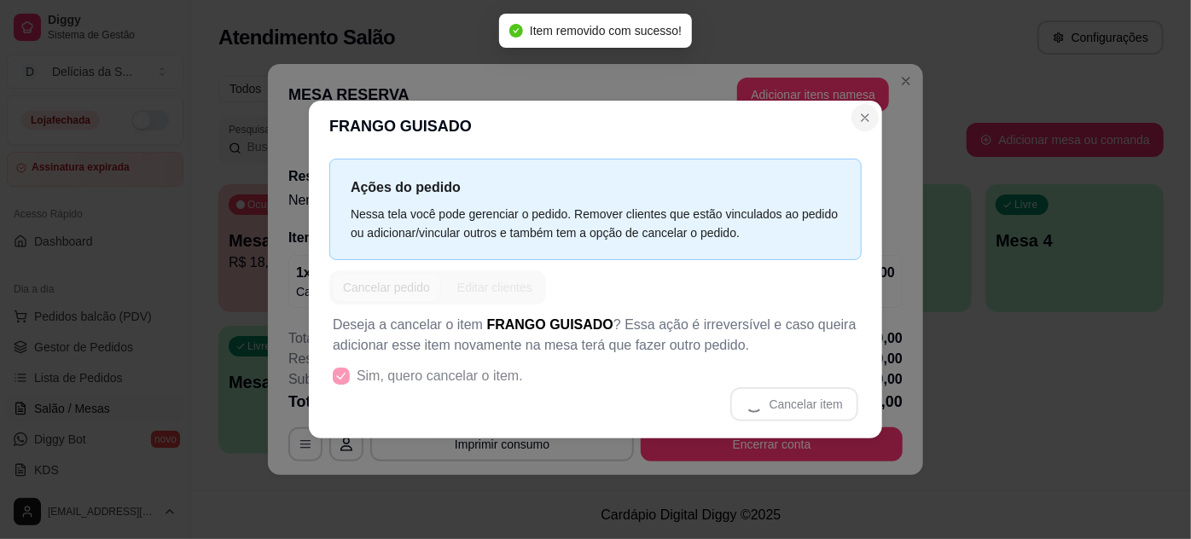
scroll to position [0, 0]
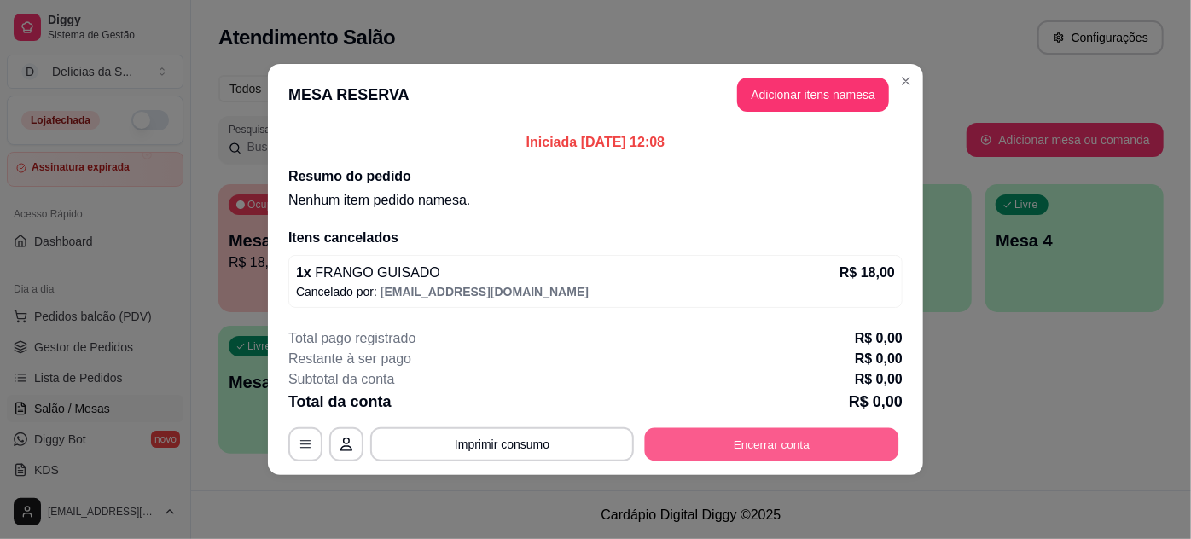
click at [780, 434] on button "Encerrar conta" at bounding box center [772, 444] width 254 height 33
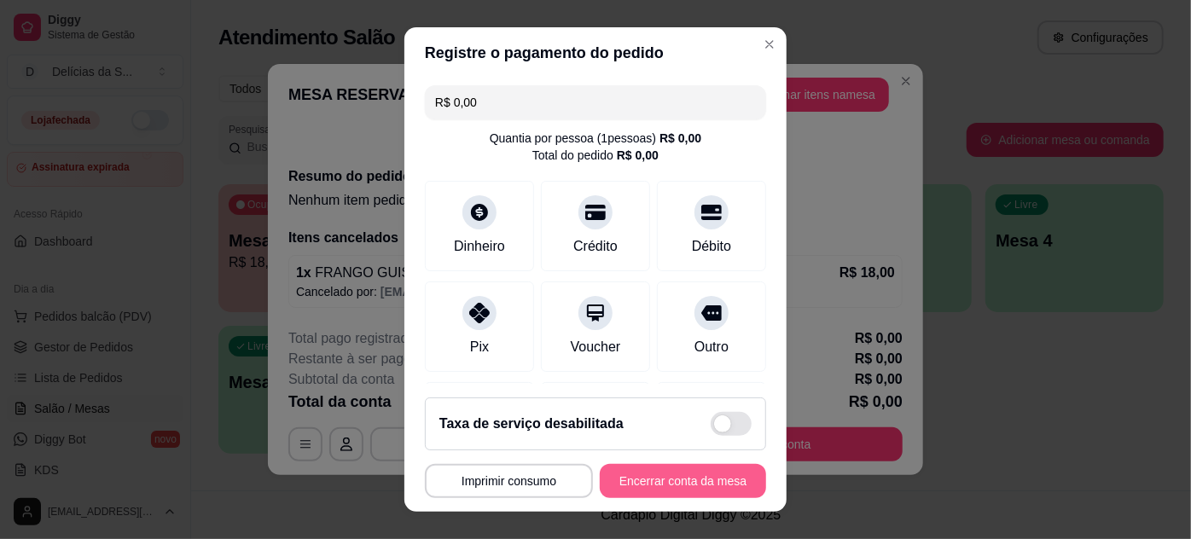
click at [700, 495] on button "Encerrar conta da mesa" at bounding box center [683, 481] width 166 height 34
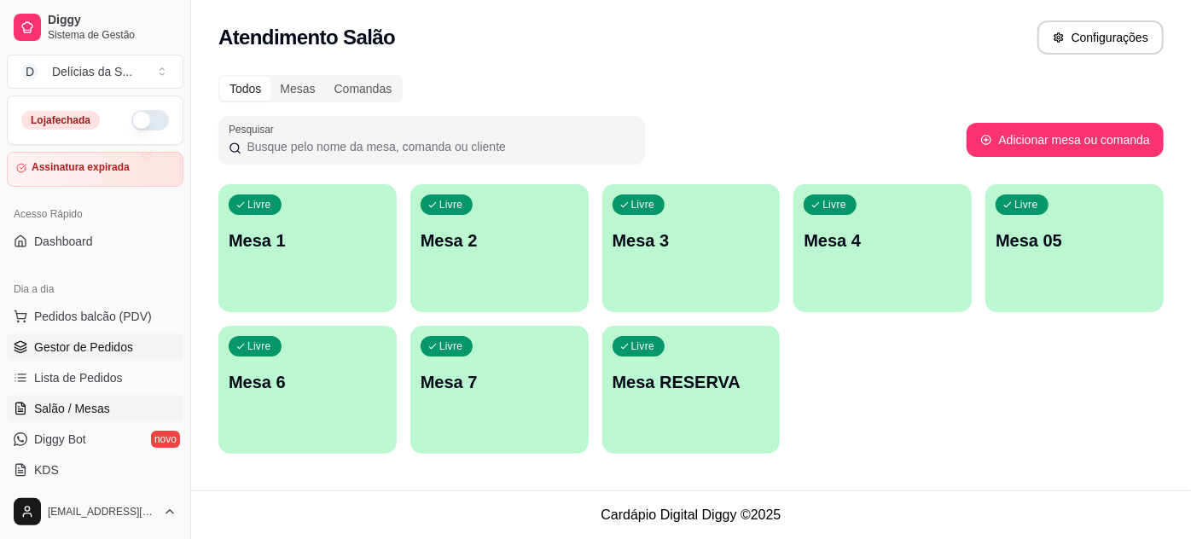
click at [107, 350] on span "Gestor de Pedidos" at bounding box center [83, 347] width 99 height 17
